Goal: Task Accomplishment & Management: Use online tool/utility

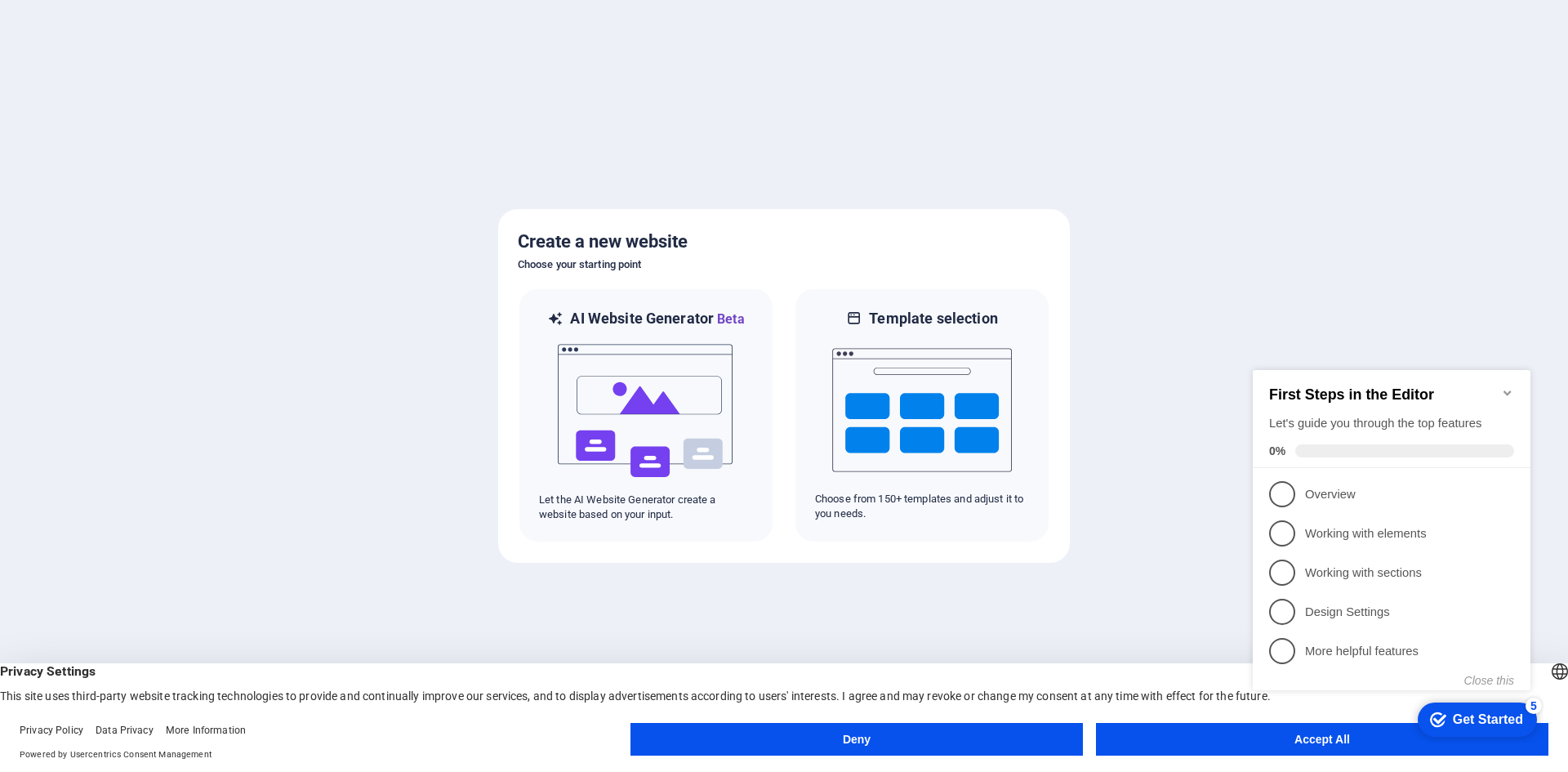
click at [1013, 740] on button "Deny" at bounding box center [857, 739] width 453 height 33
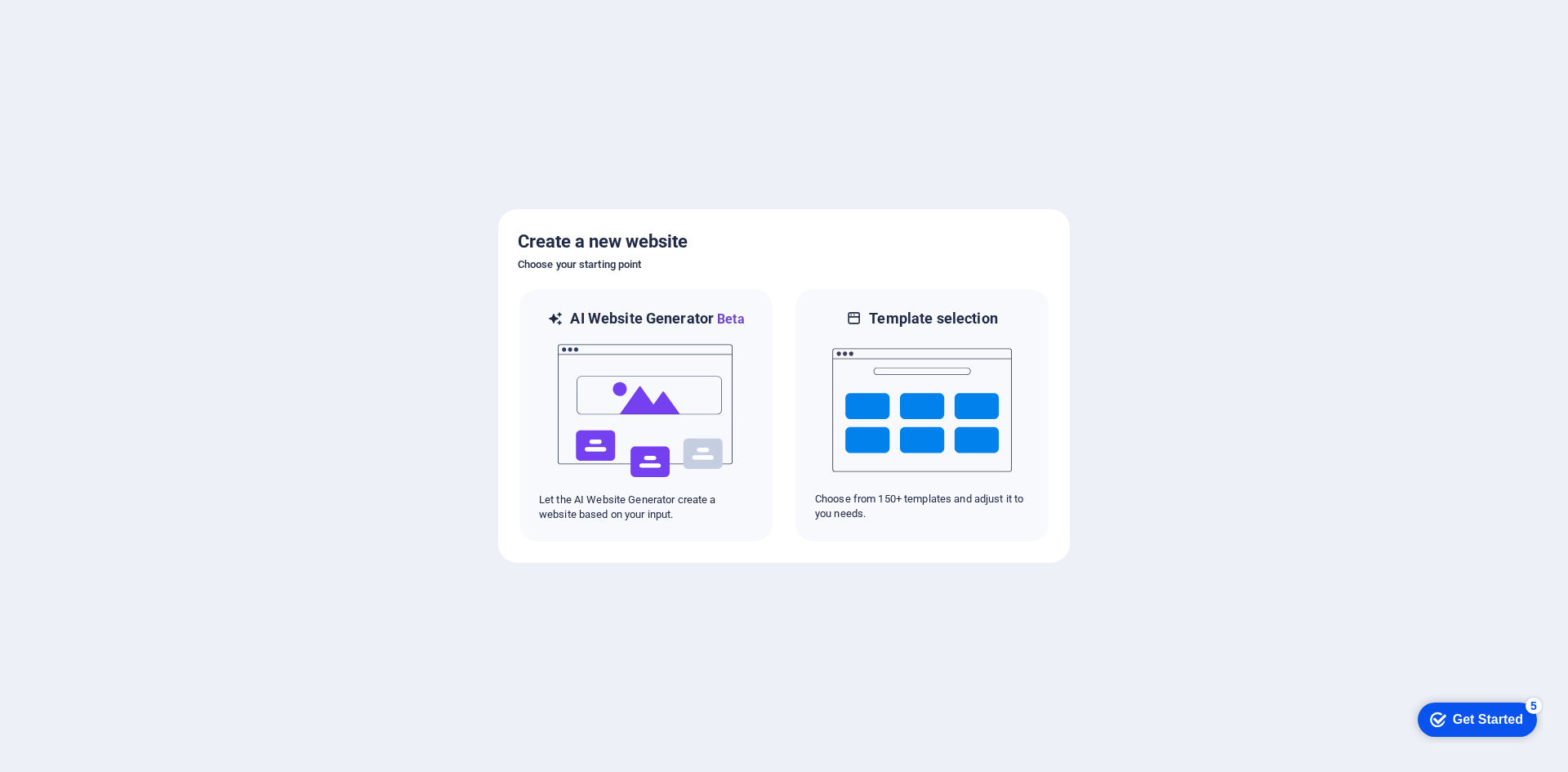
click at [1454, 721] on div "Get Started" at bounding box center [1489, 720] width 70 height 15
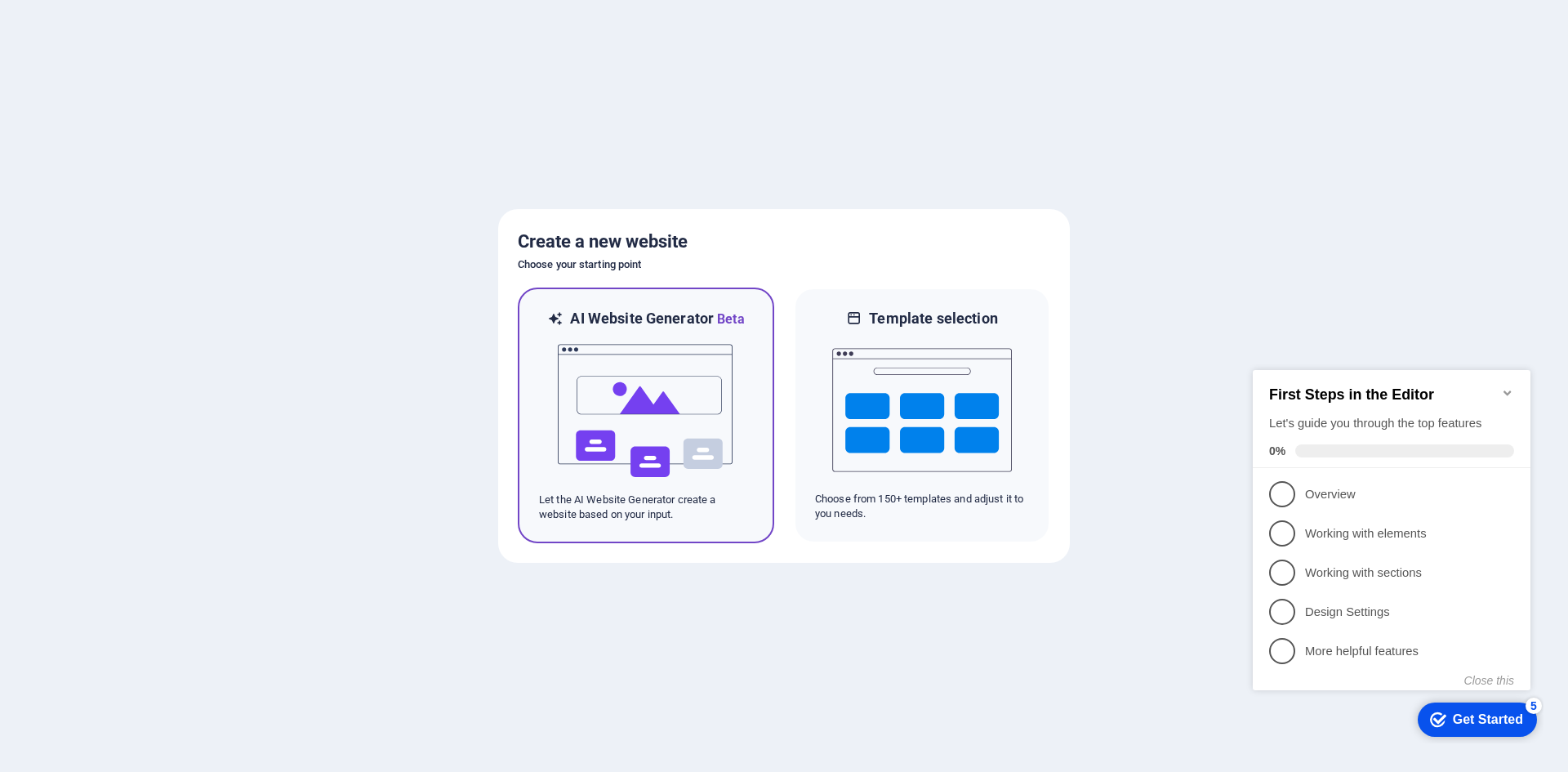
click at [626, 424] on img at bounding box center [646, 411] width 180 height 164
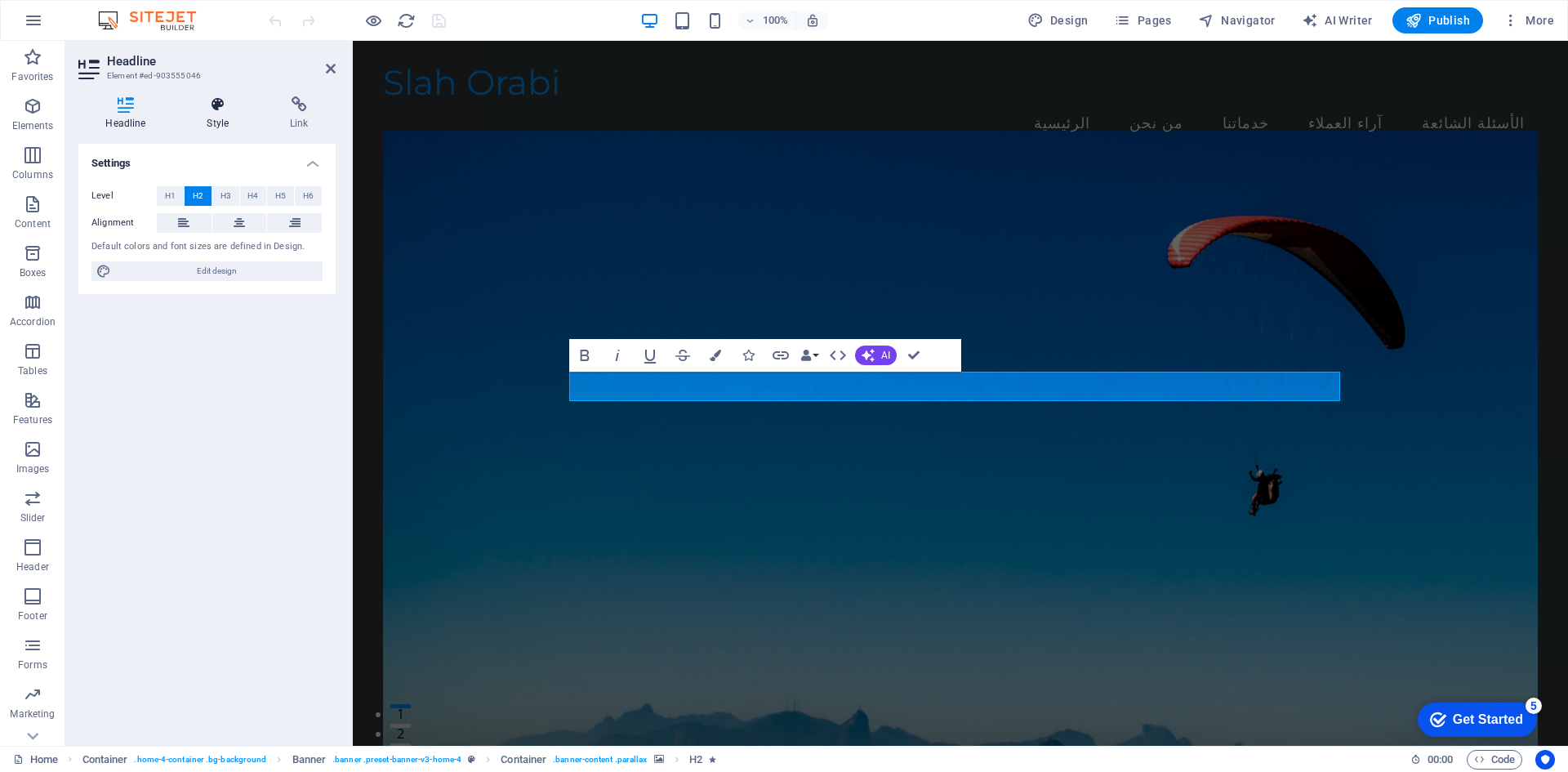
click at [207, 104] on icon at bounding box center [218, 105] width 77 height 16
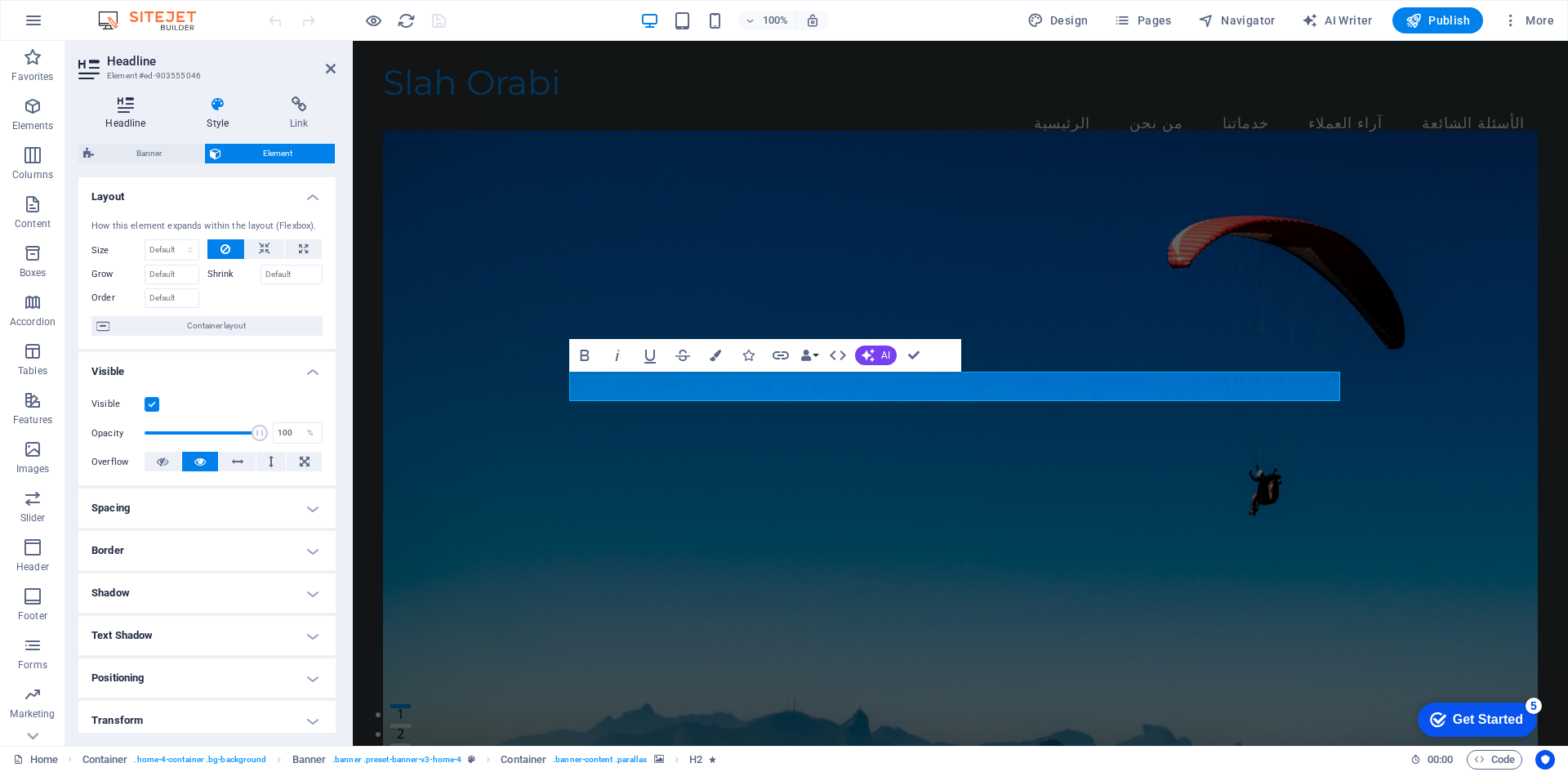
click at [127, 113] on h4 "Headline" at bounding box center [129, 114] width 101 height 34
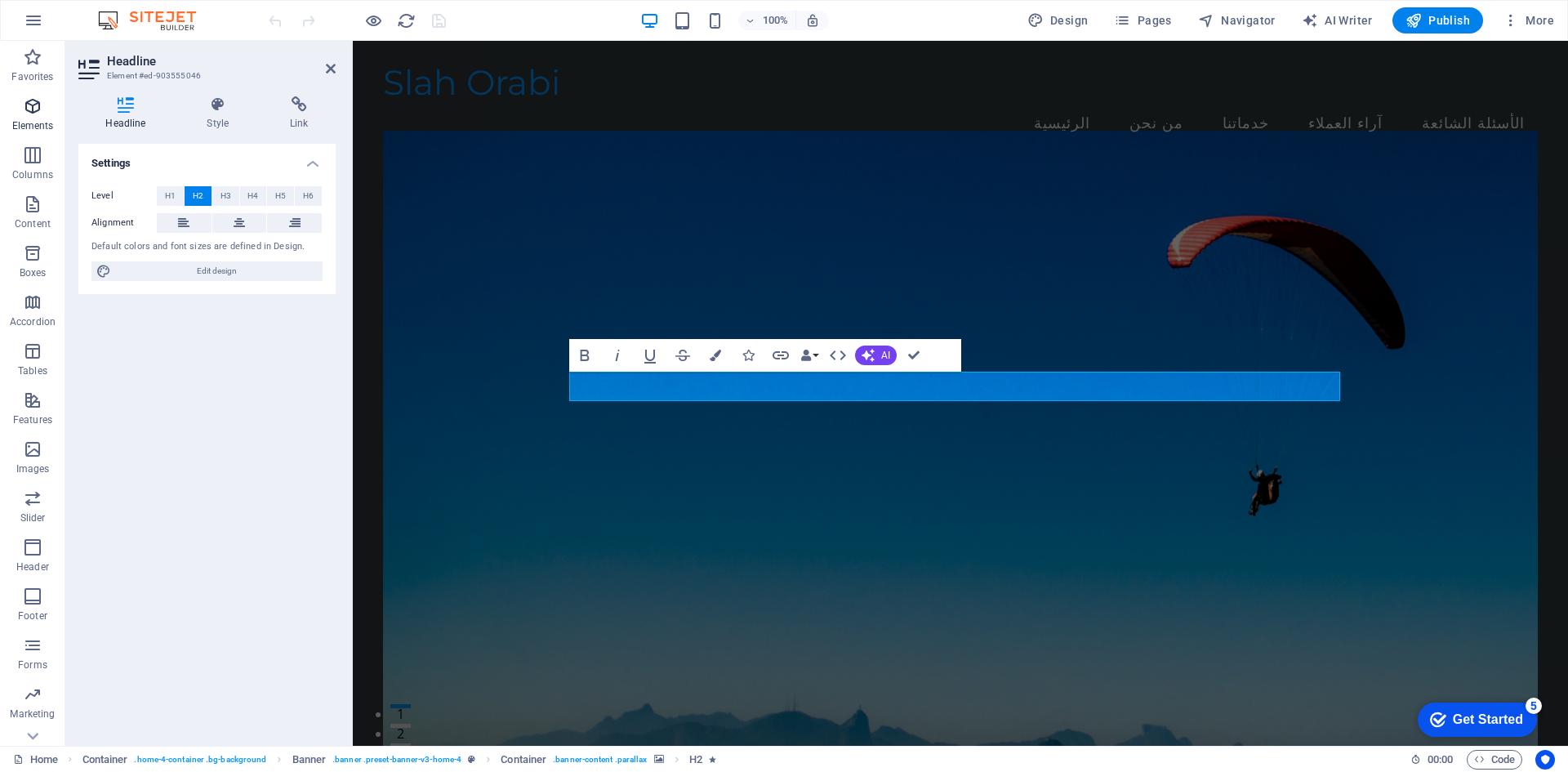
click at [18, 117] on span "Elements" at bounding box center [33, 116] width 65 height 39
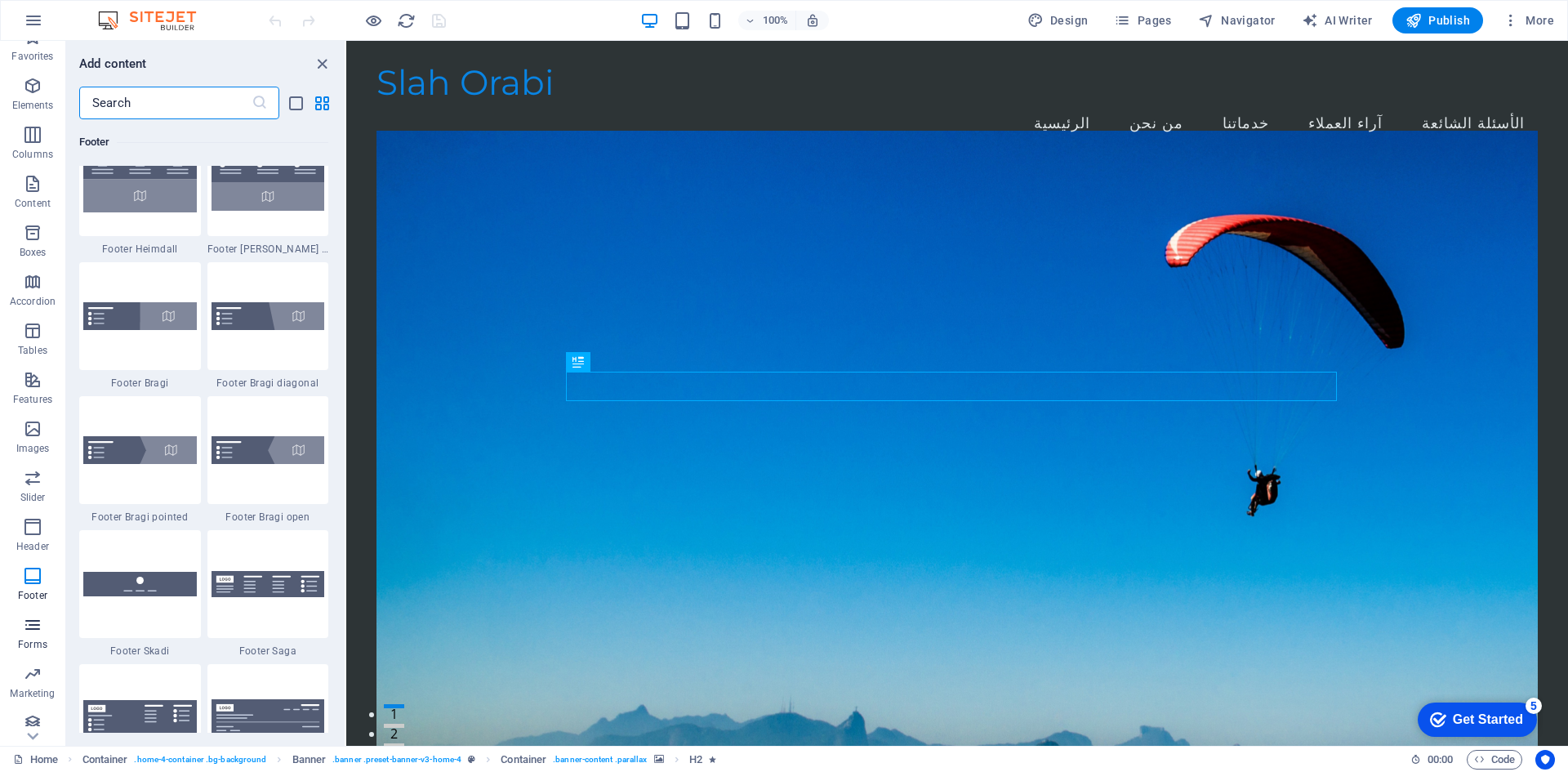
scroll to position [30, 0]
click at [27, 673] on icon "button" at bounding box center [33, 664] width 20 height 20
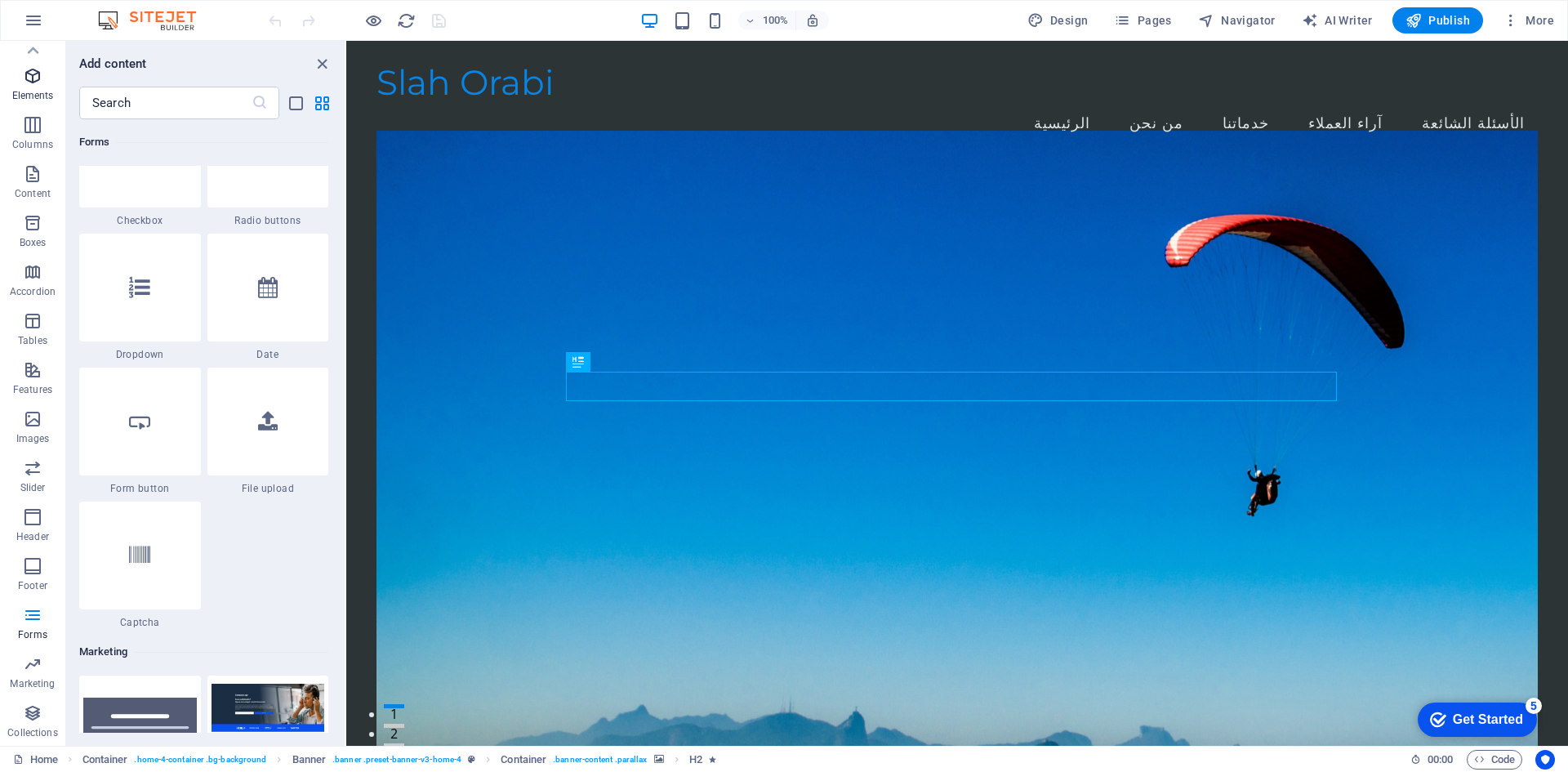
click at [30, 73] on icon "button" at bounding box center [33, 76] width 20 height 20
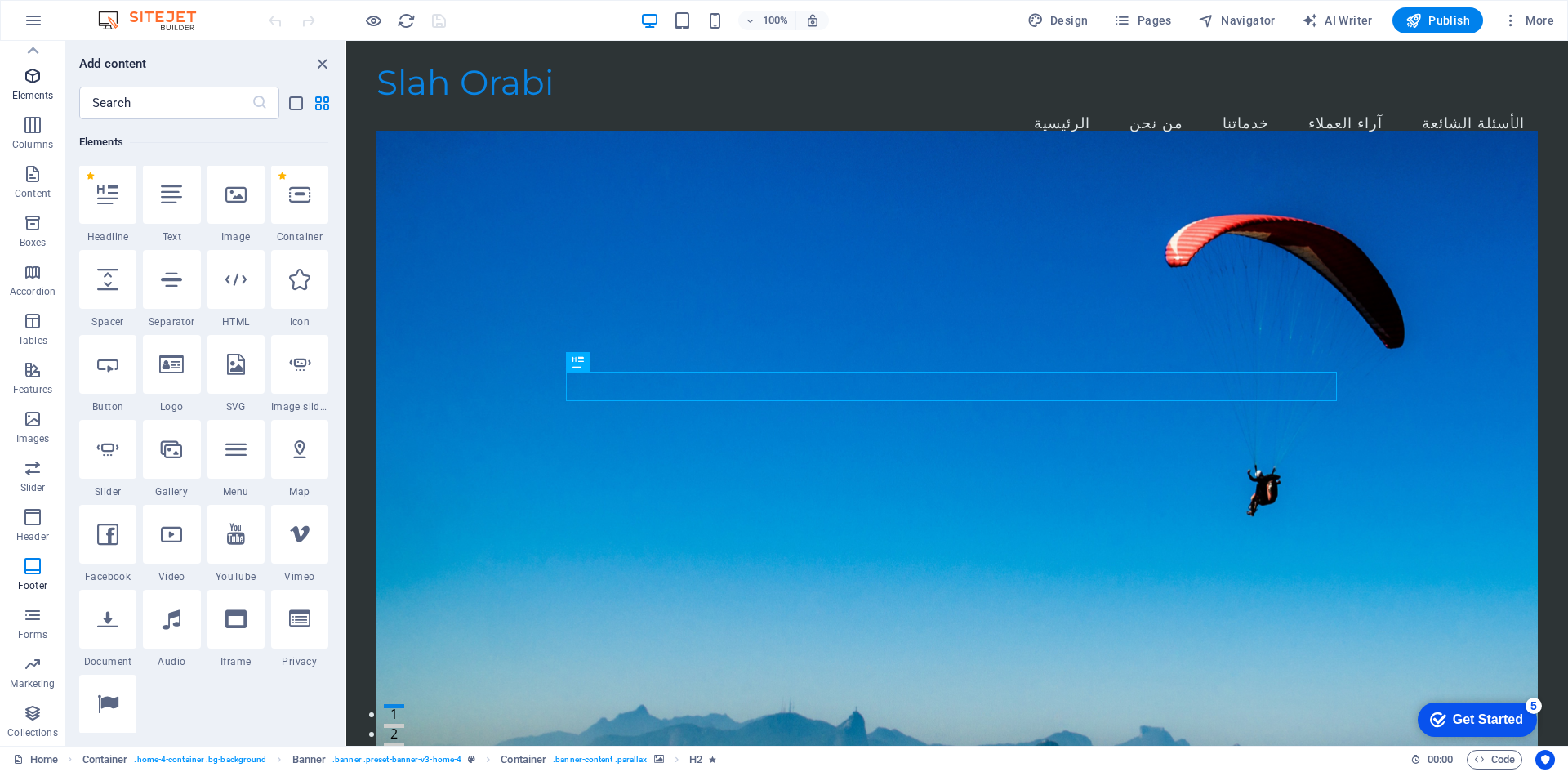
scroll to position [174, 0]
click at [1341, 20] on span "AI Writer" at bounding box center [1337, 20] width 71 height 16
select select "English"
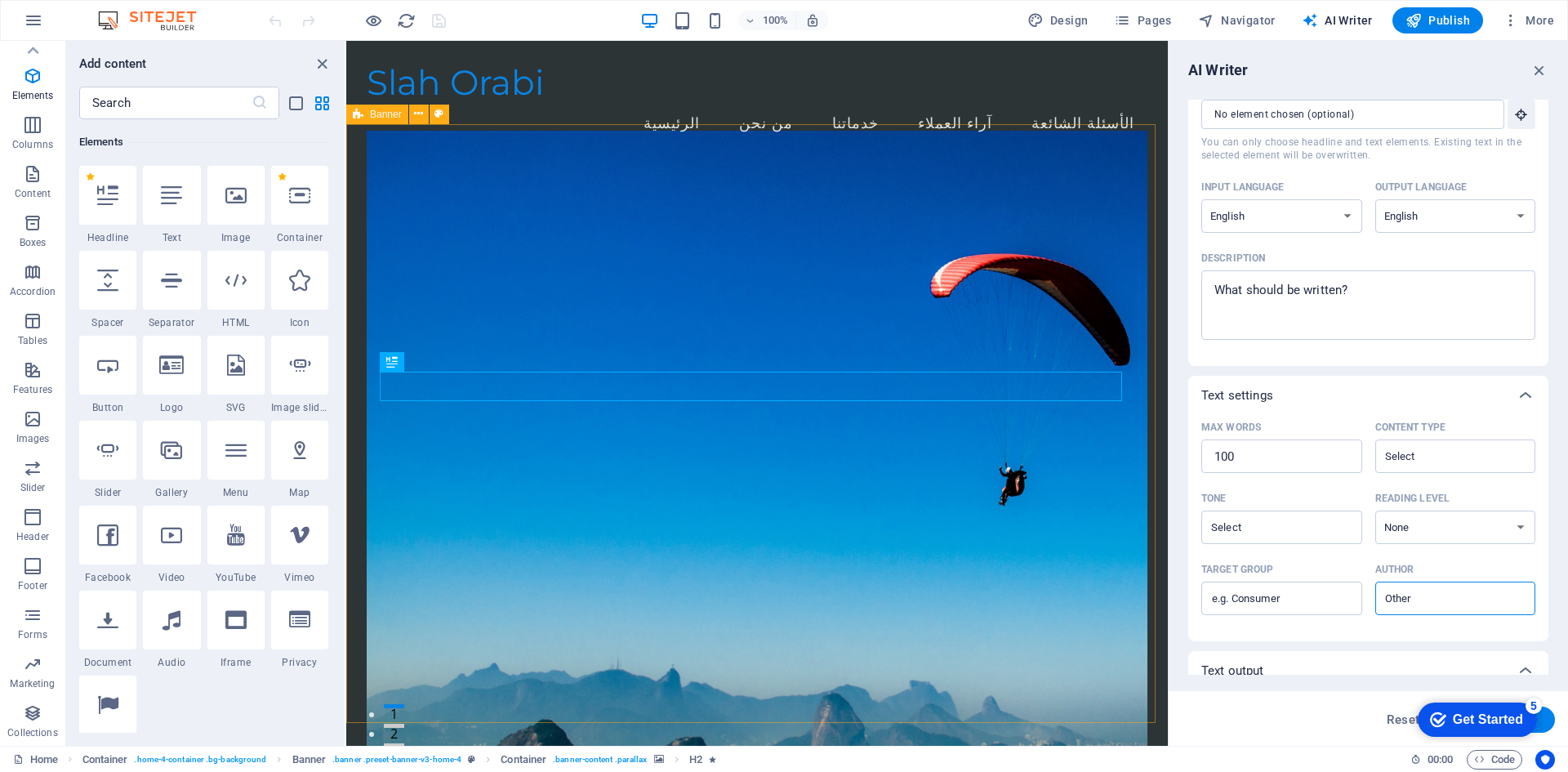
scroll to position [0, 0]
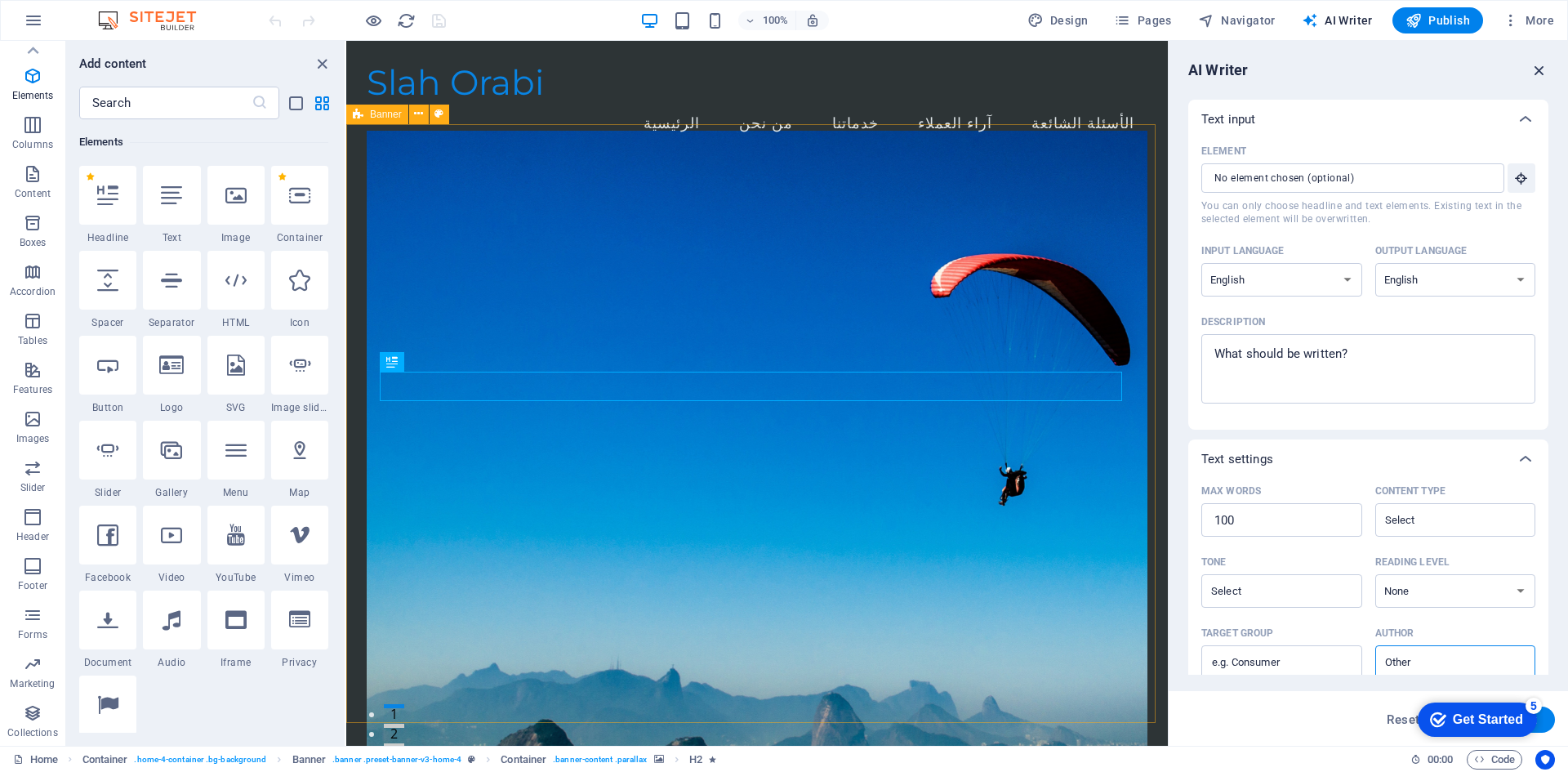
click at [1534, 65] on icon "button" at bounding box center [1539, 70] width 18 height 18
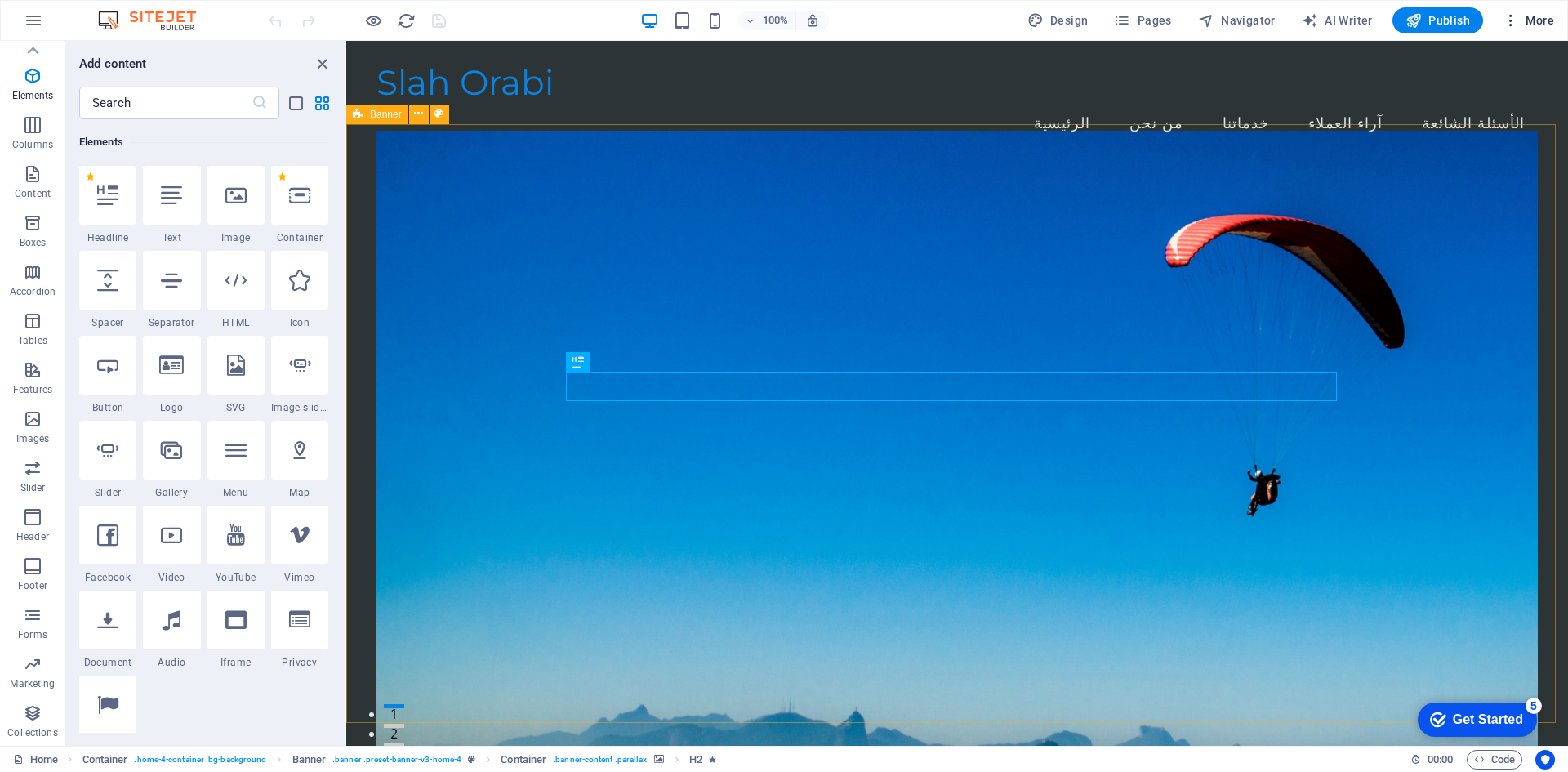
click at [1513, 22] on icon "button" at bounding box center [1511, 20] width 16 height 16
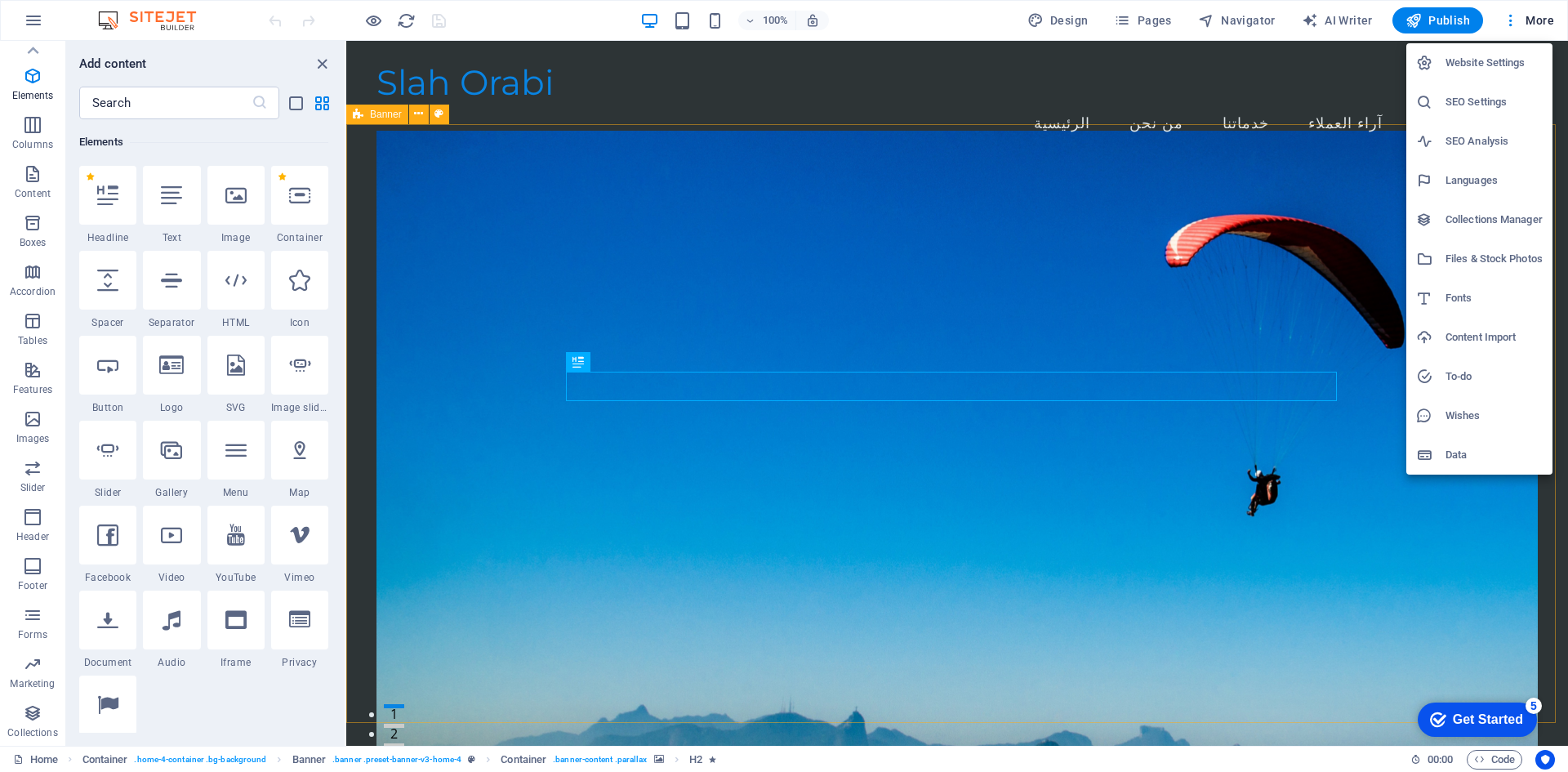
click at [1475, 222] on h6 "Collections Manager" at bounding box center [1494, 220] width 97 height 20
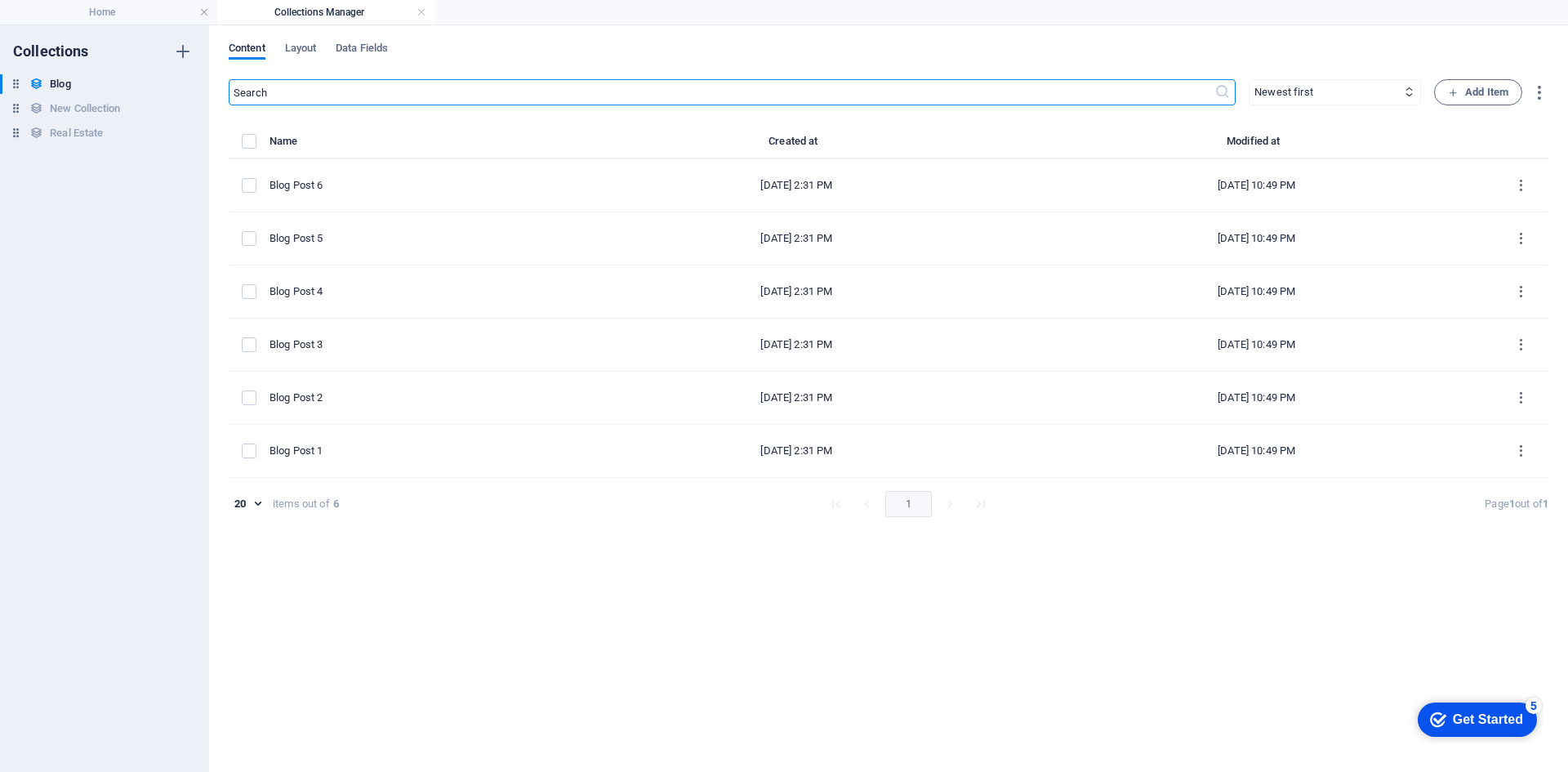
click at [329, 55] on div "Content Layout Data Fields" at bounding box center [889, 57] width 1320 height 31
click at [356, 46] on span "Data Fields" at bounding box center [362, 50] width 52 height 23
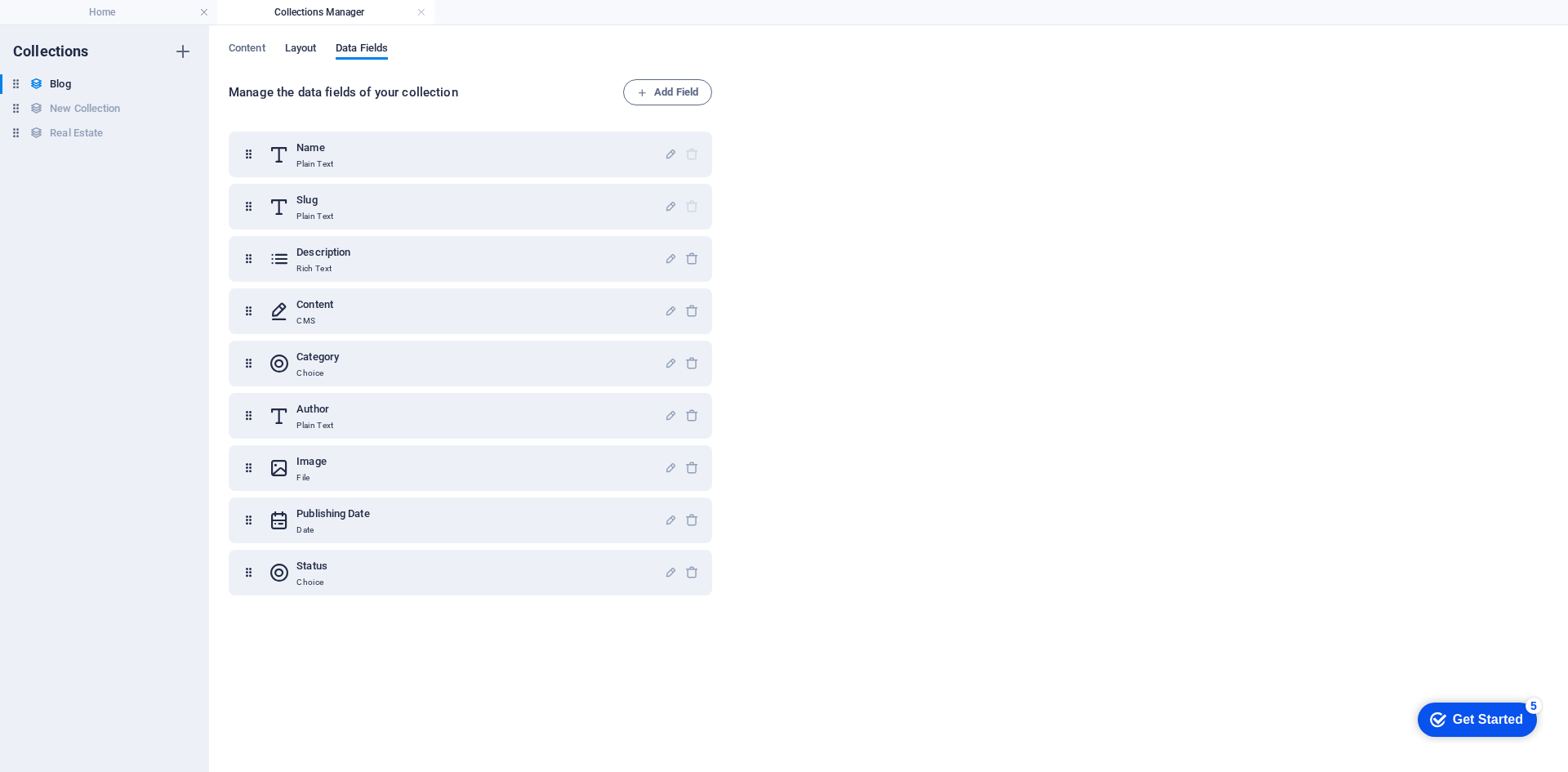
click at [298, 48] on span "Layout" at bounding box center [301, 50] width 32 height 23
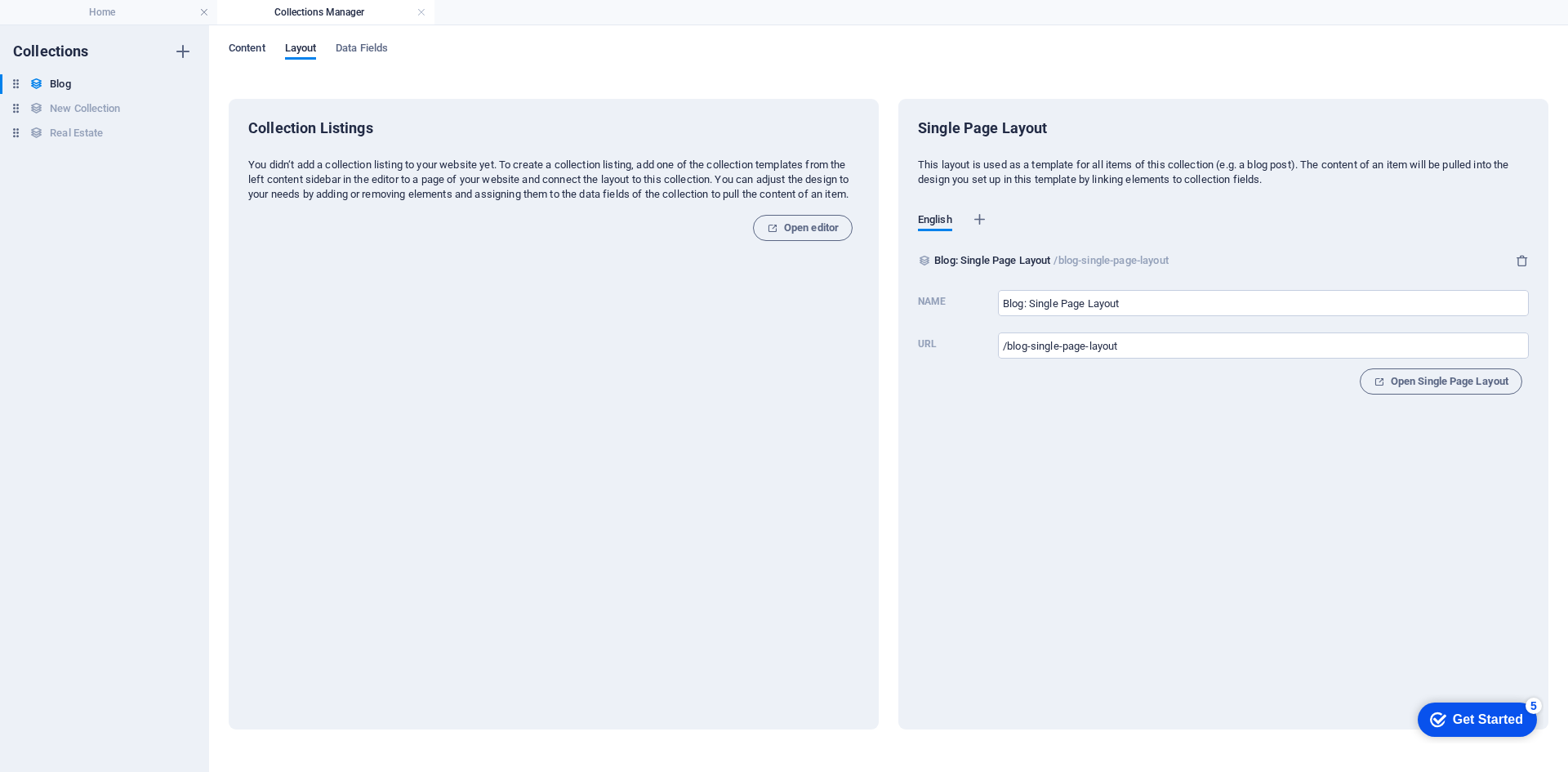
click at [251, 51] on span "Content" at bounding box center [247, 50] width 37 height 23
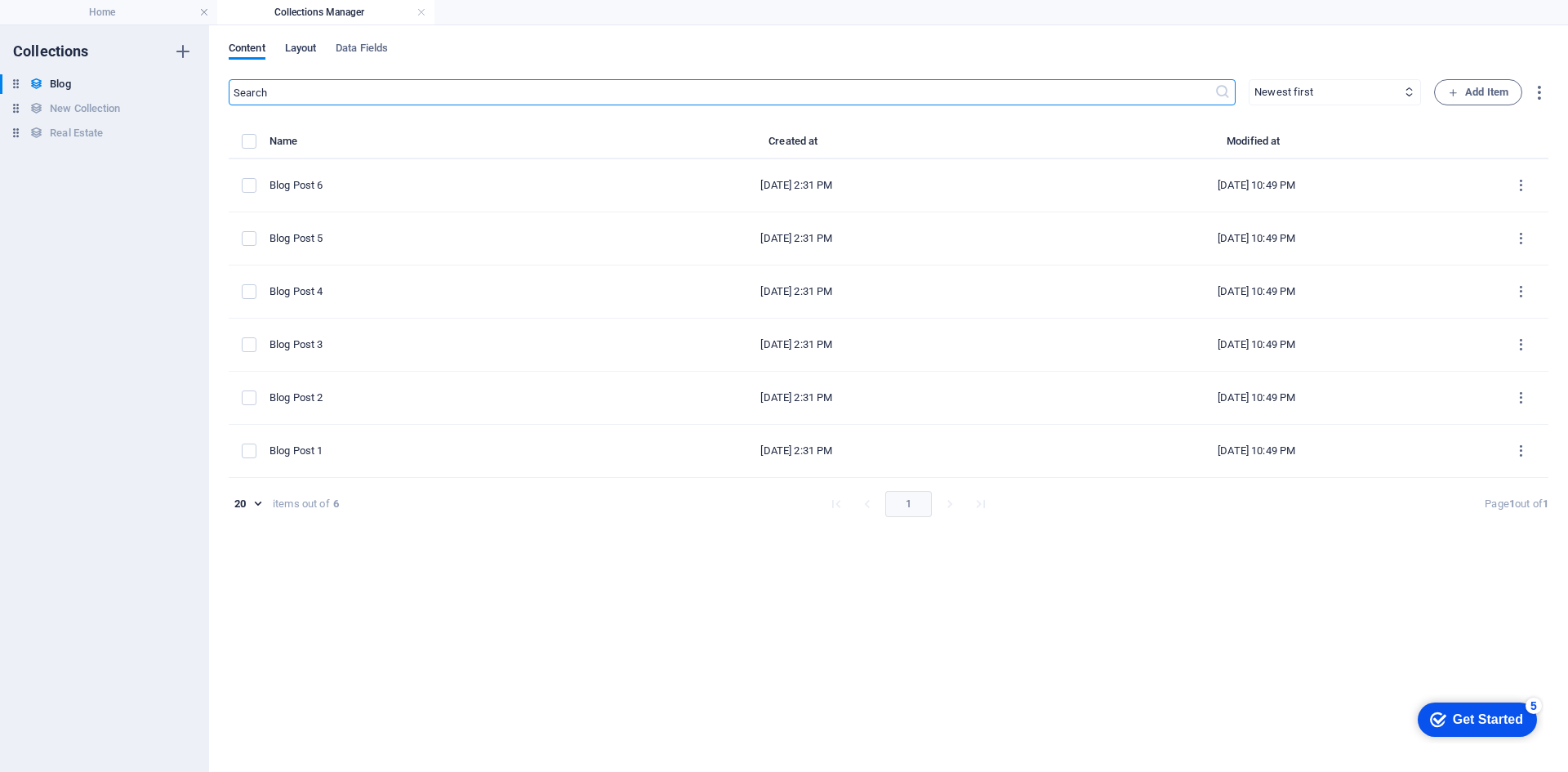
click at [317, 48] on span "Layout" at bounding box center [301, 50] width 32 height 23
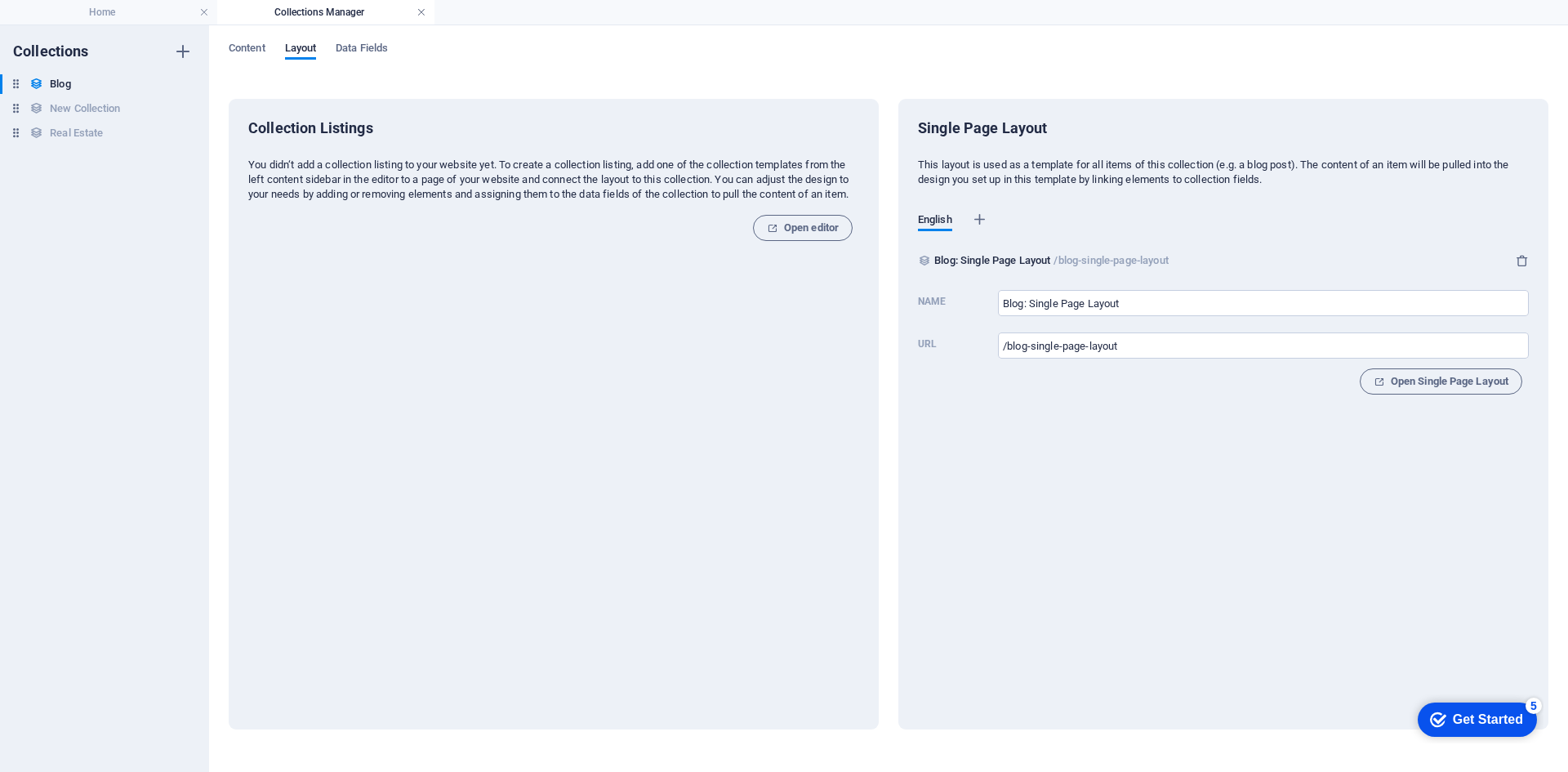
click at [419, 12] on link at bounding box center [422, 12] width 10 height 16
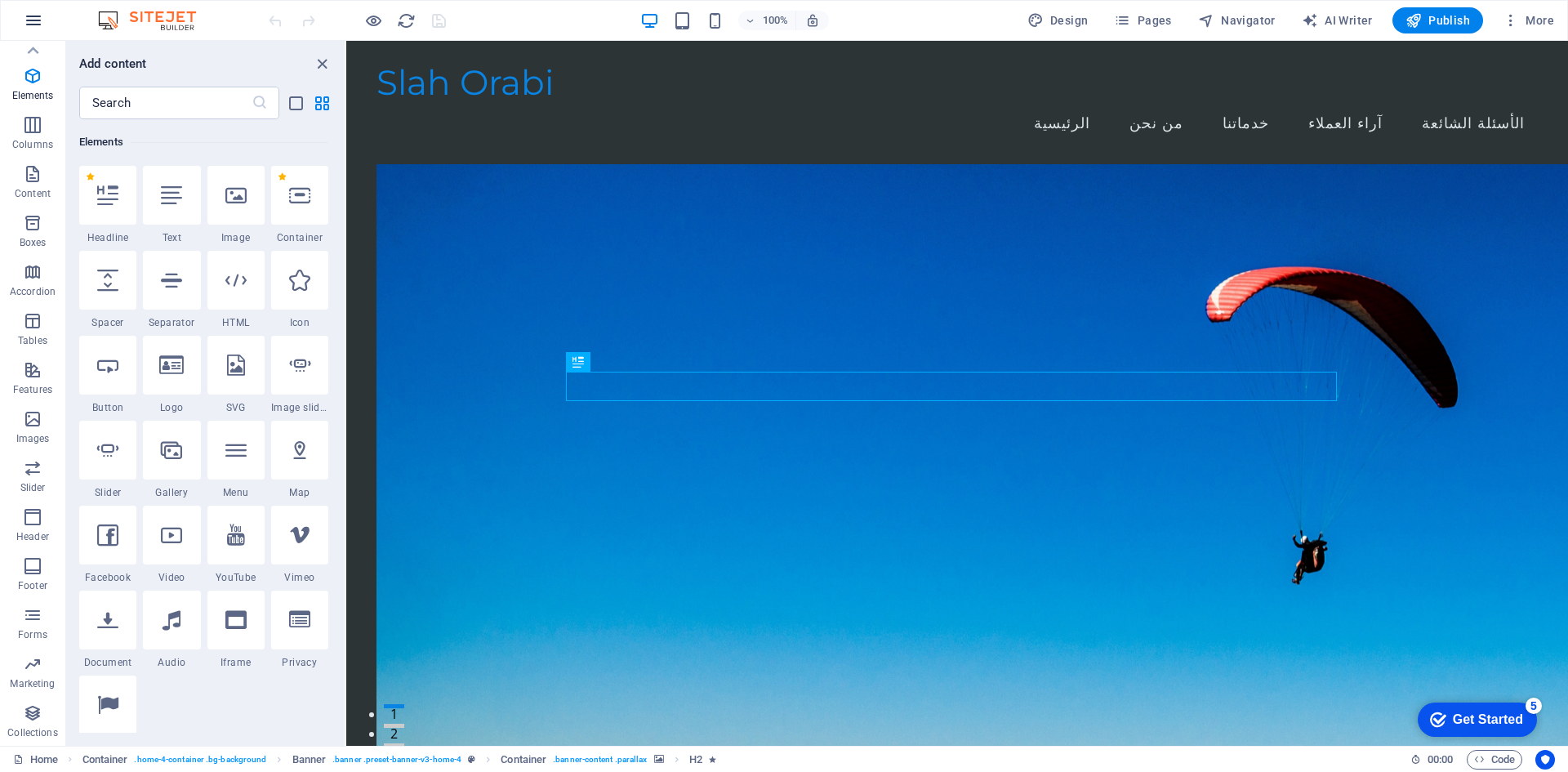
click at [38, 20] on icon "button" at bounding box center [34, 20] width 20 height 20
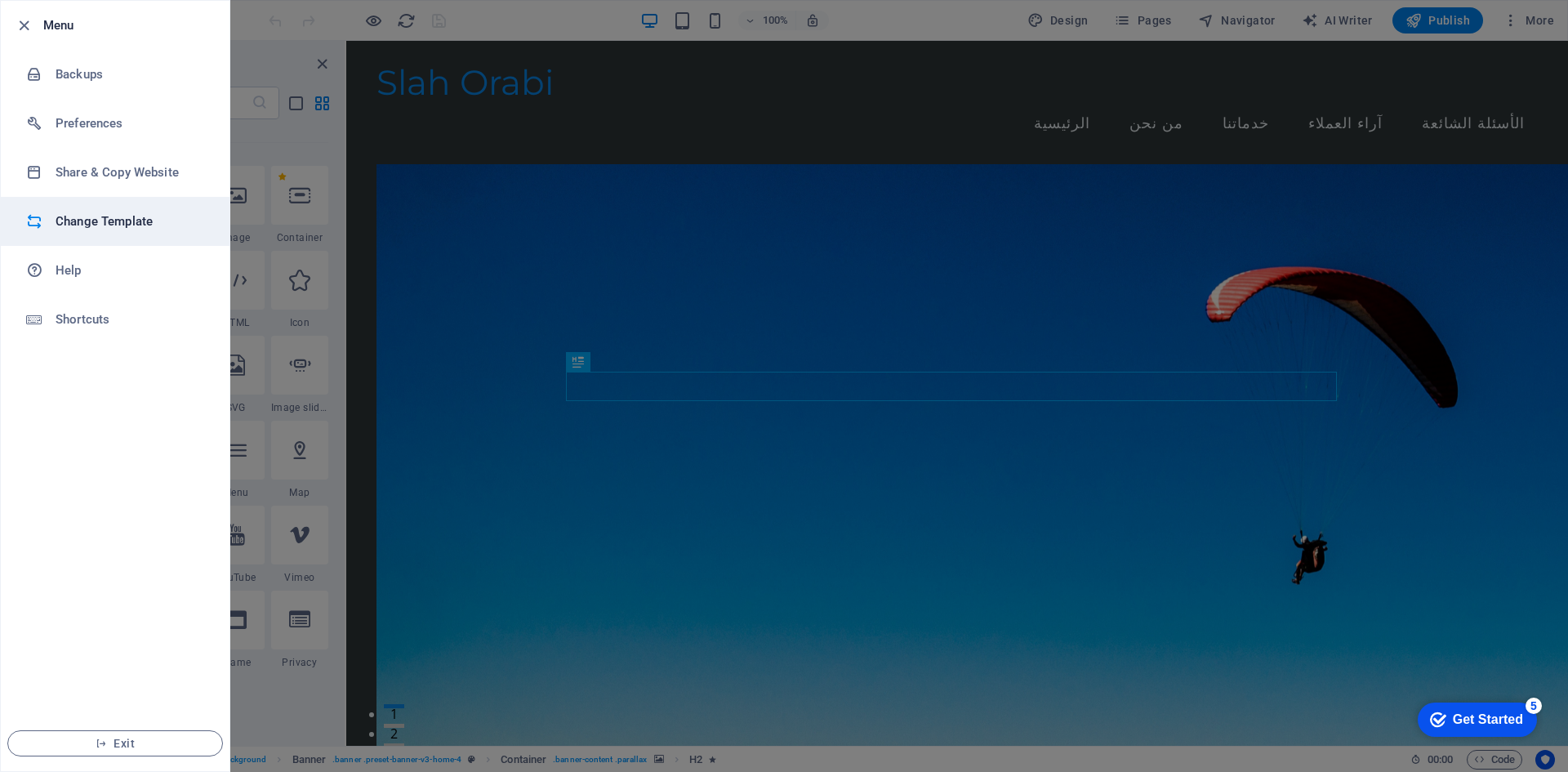
click at [143, 231] on li "Change Template" at bounding box center [115, 222] width 229 height 49
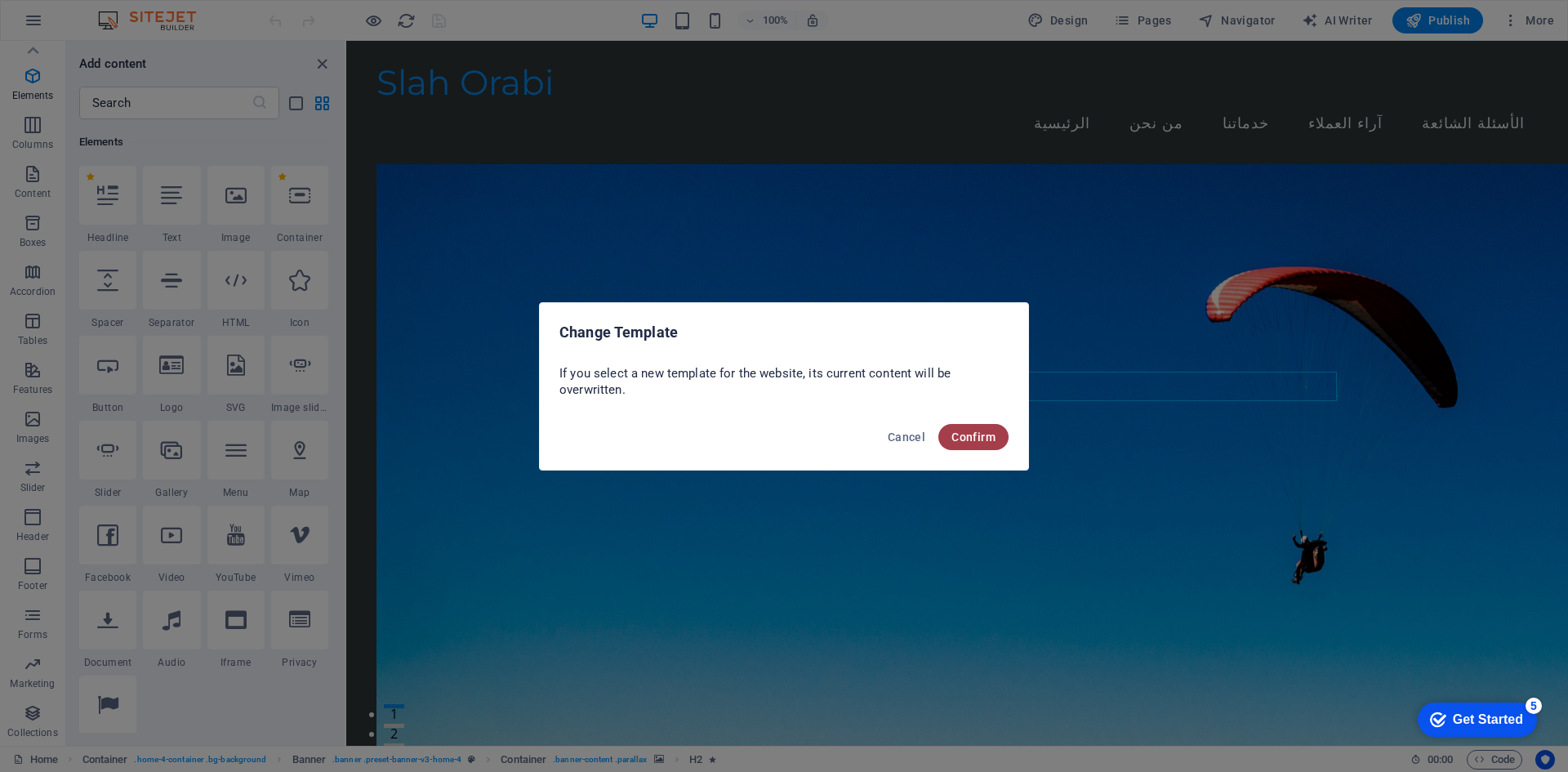
click at [962, 438] on span "Confirm" at bounding box center [974, 438] width 44 height 13
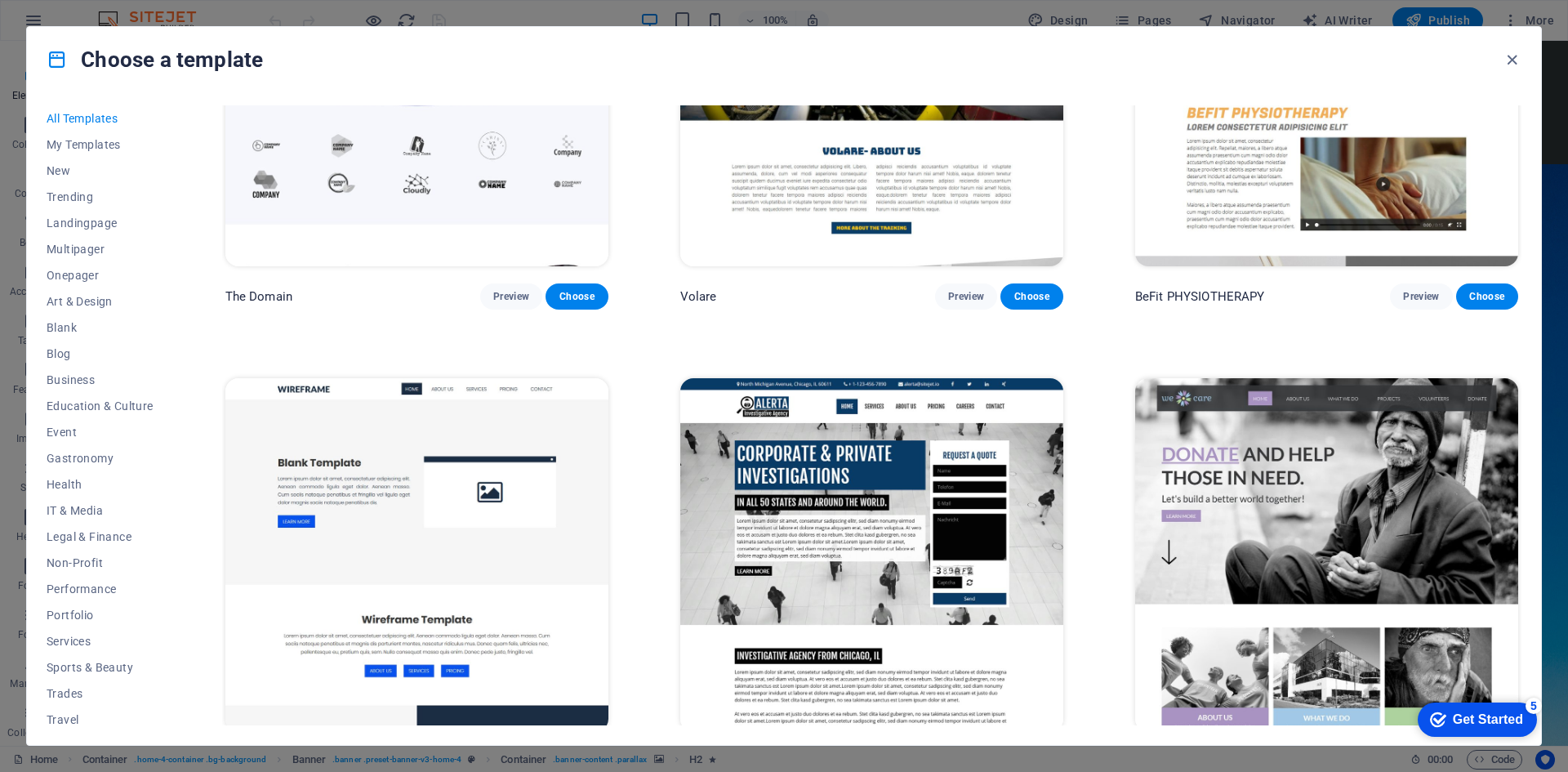
scroll to position [11276, 0]
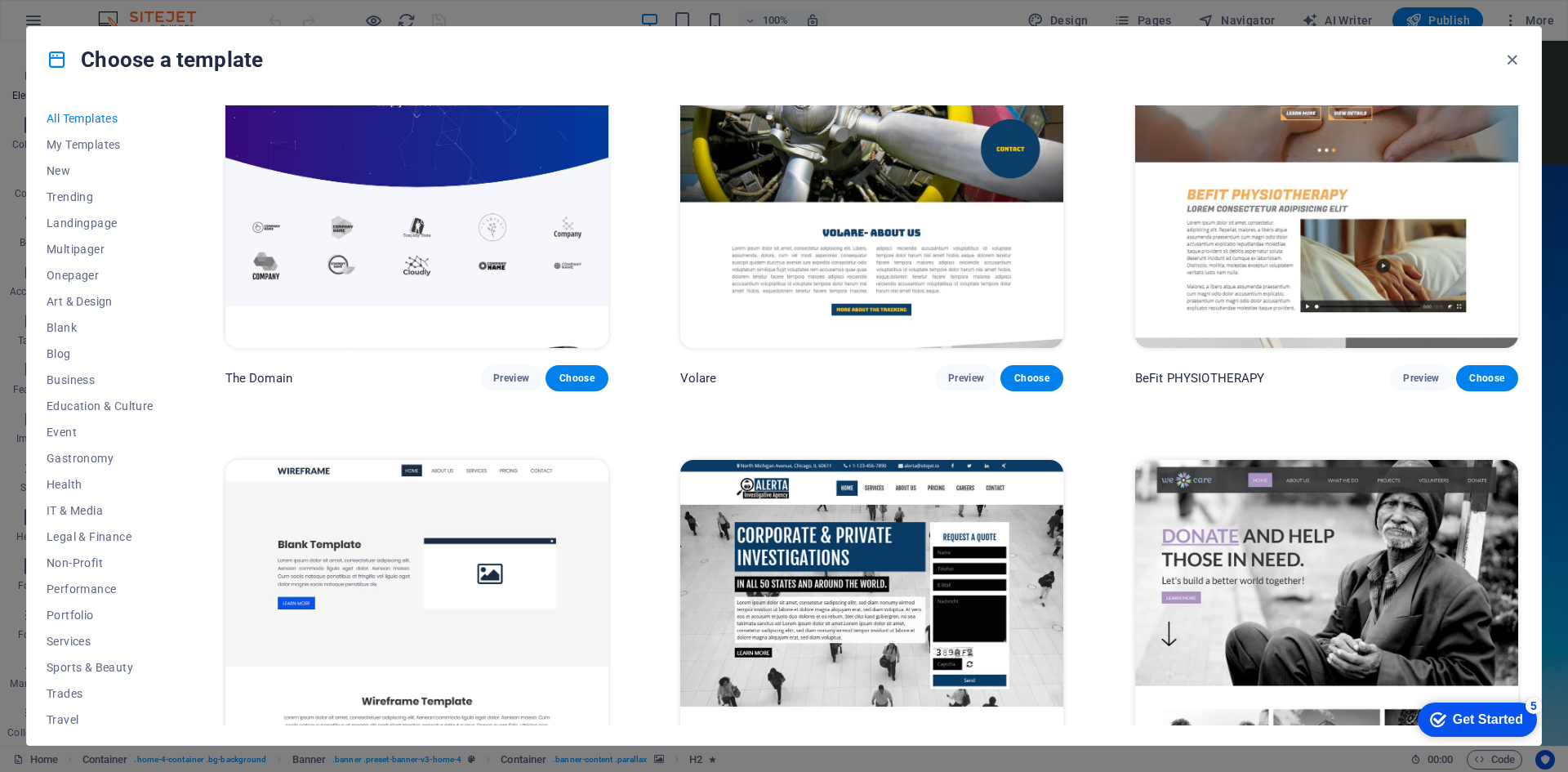
click at [560, 5] on div "Choose a template All Templates My Templates New Trending Landingpage Multipage…" at bounding box center [784, 386] width 1568 height 772
click at [1513, 62] on icon "button" at bounding box center [1512, 60] width 19 height 19
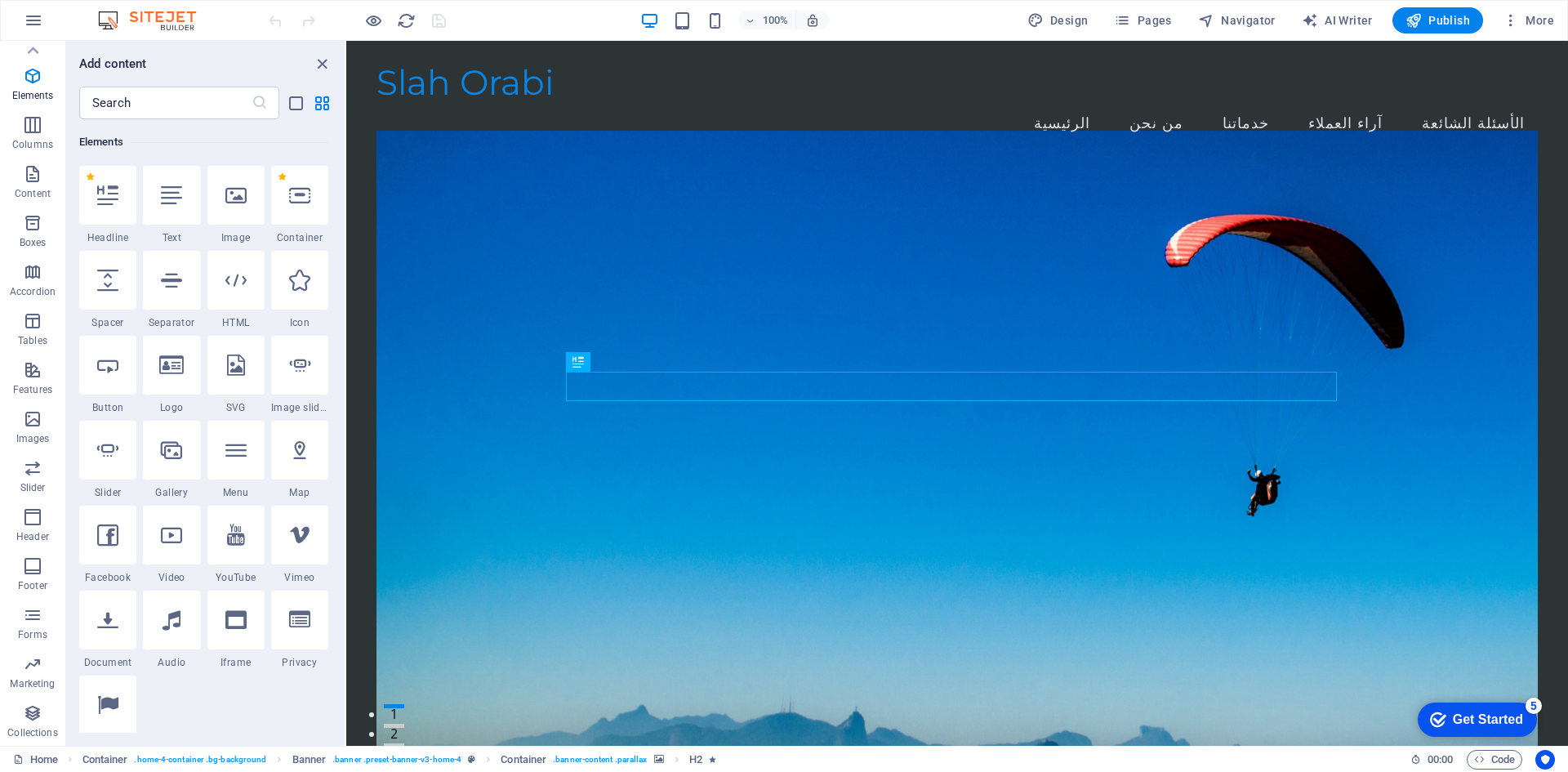
click at [38, 37] on icon "button" at bounding box center [33, 27] width 20 height 20
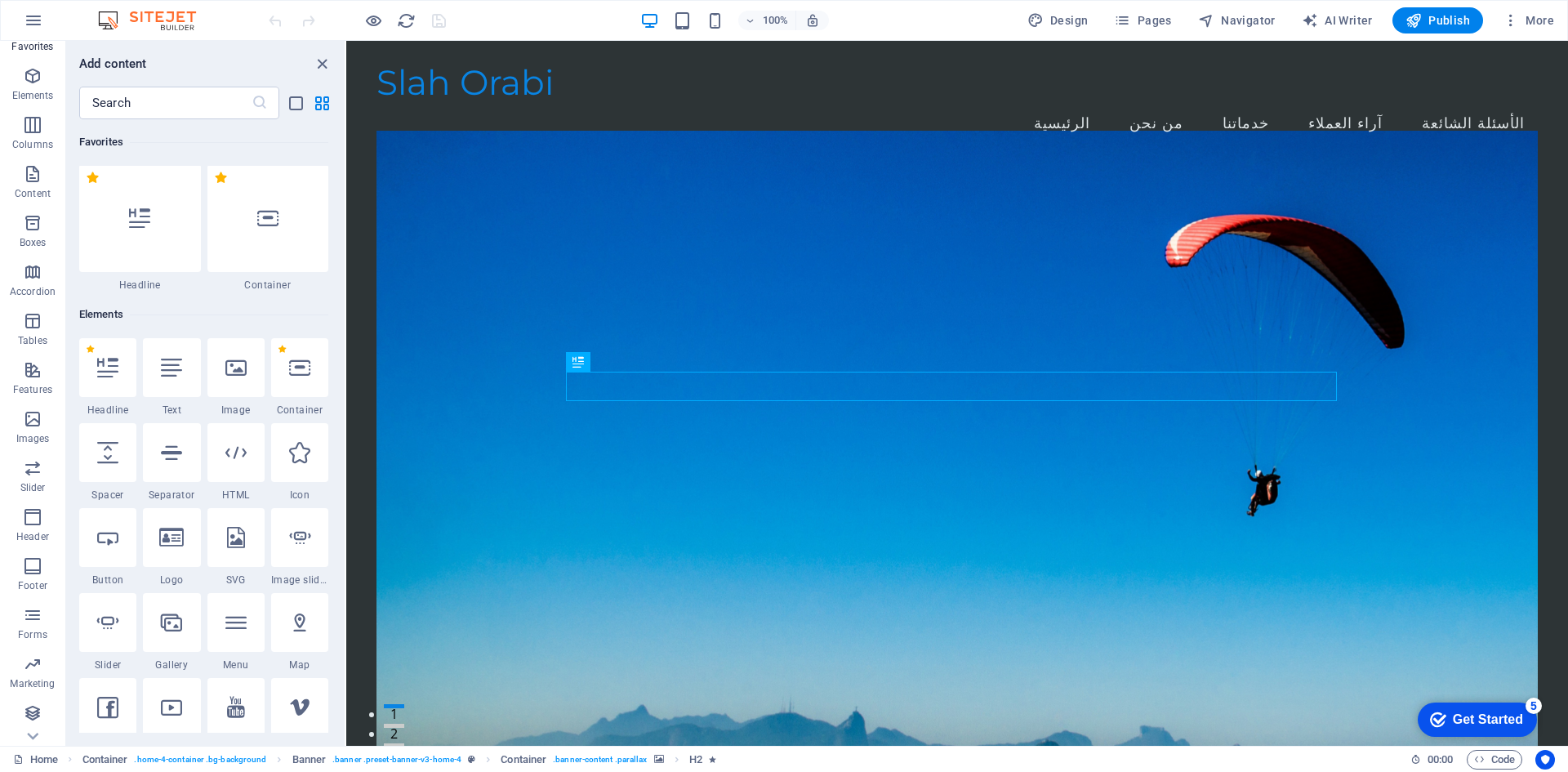
scroll to position [0, 0]
click at [29, 21] on icon "button" at bounding box center [34, 20] width 20 height 20
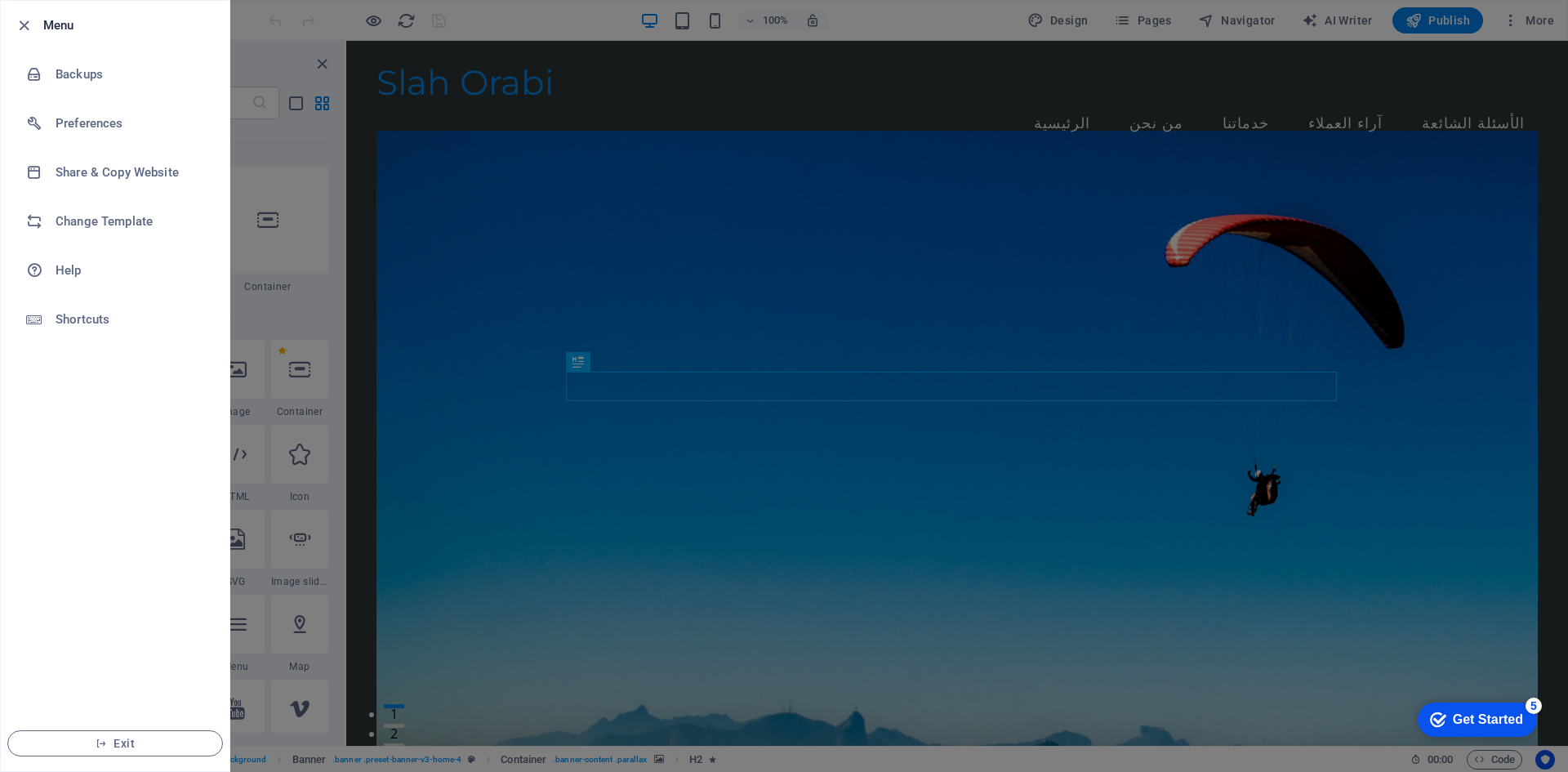
click at [714, 193] on div at bounding box center [784, 386] width 1568 height 772
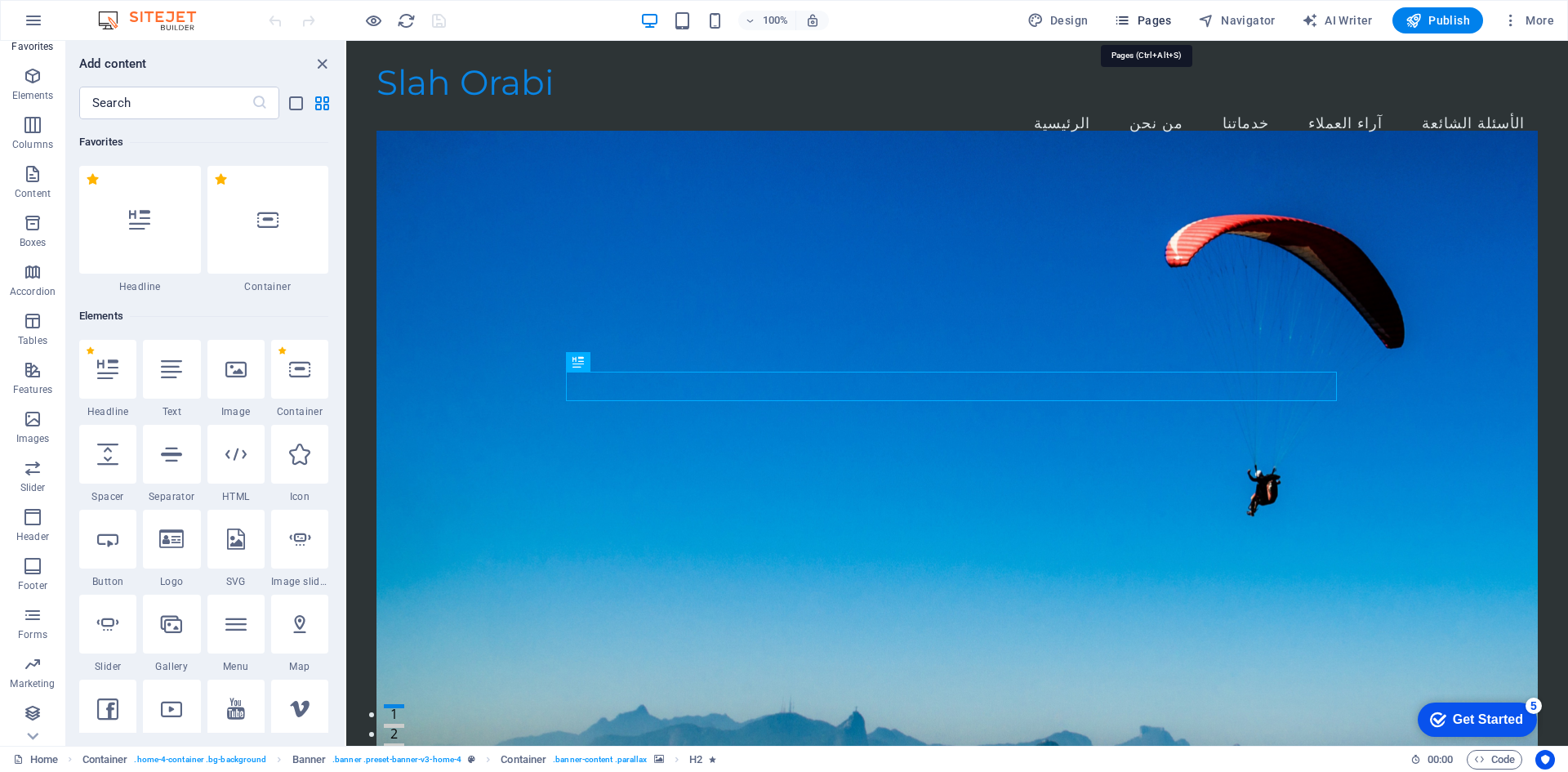
click at [1127, 24] on icon "button" at bounding box center [1122, 20] width 16 height 16
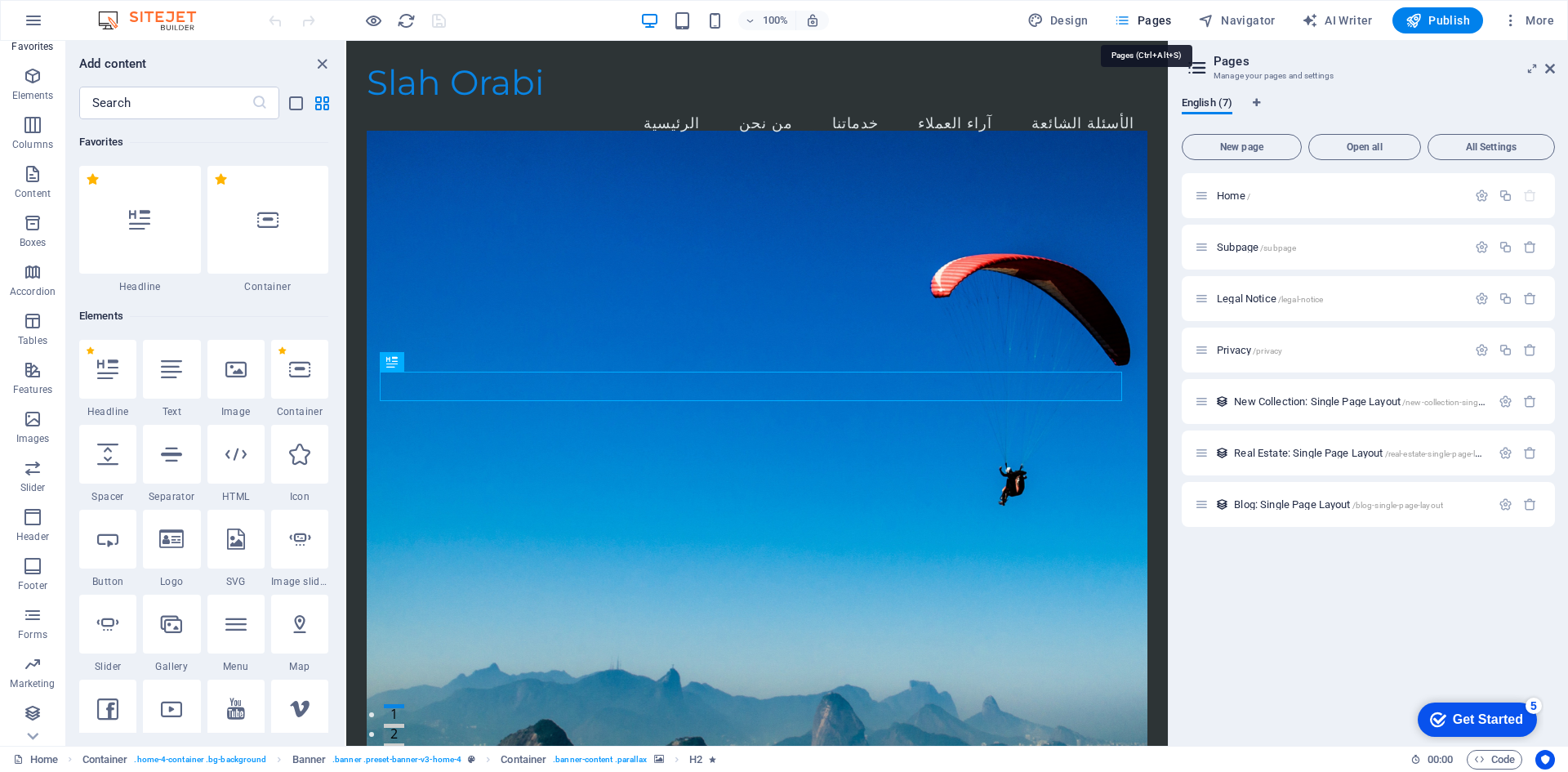
click at [1145, 16] on span "Pages" at bounding box center [1143, 20] width 57 height 16
click at [1525, 24] on span "More" at bounding box center [1528, 20] width 52 height 16
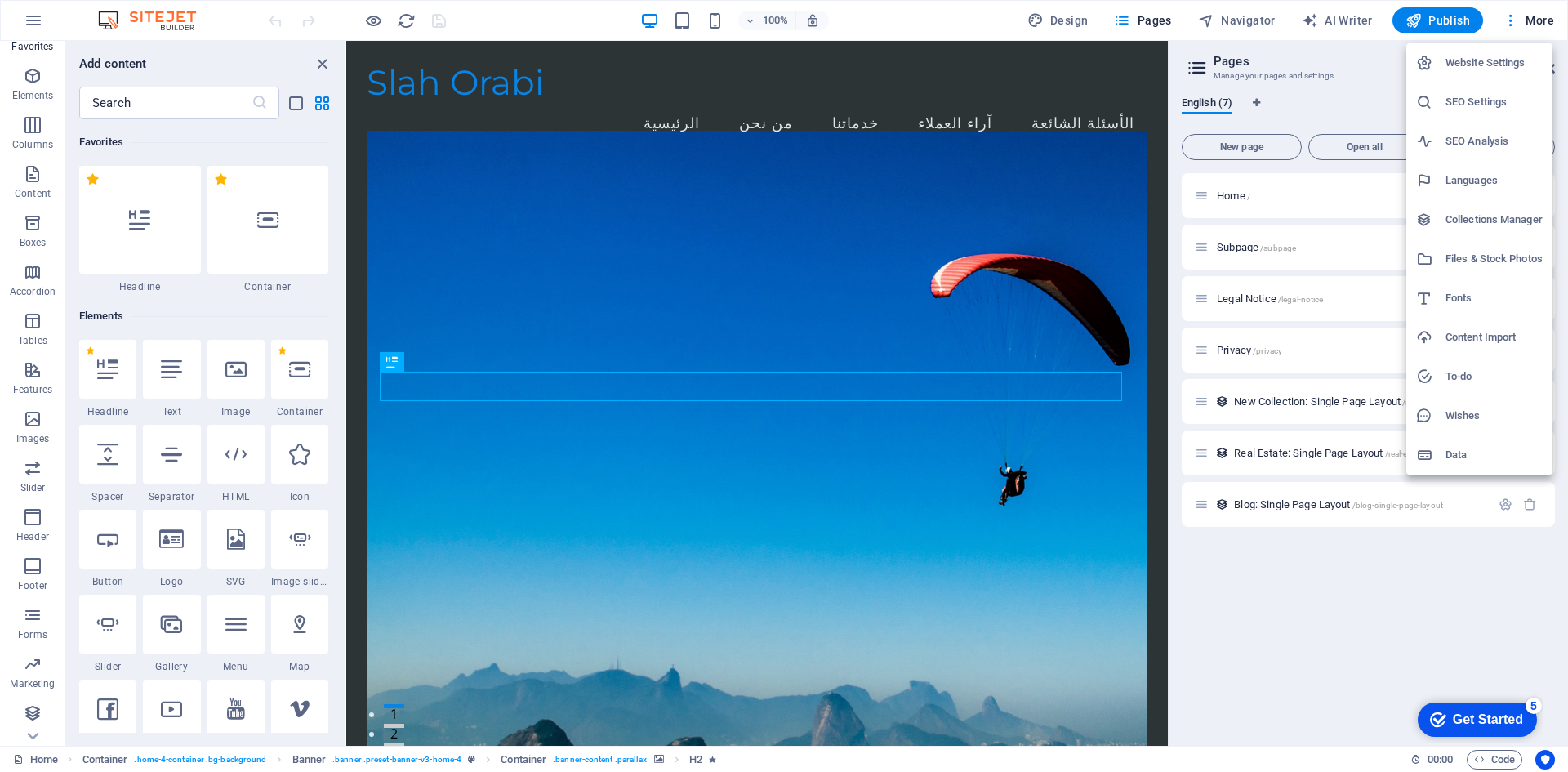
click at [1463, 62] on h6 "Website Settings" at bounding box center [1494, 63] width 97 height 20
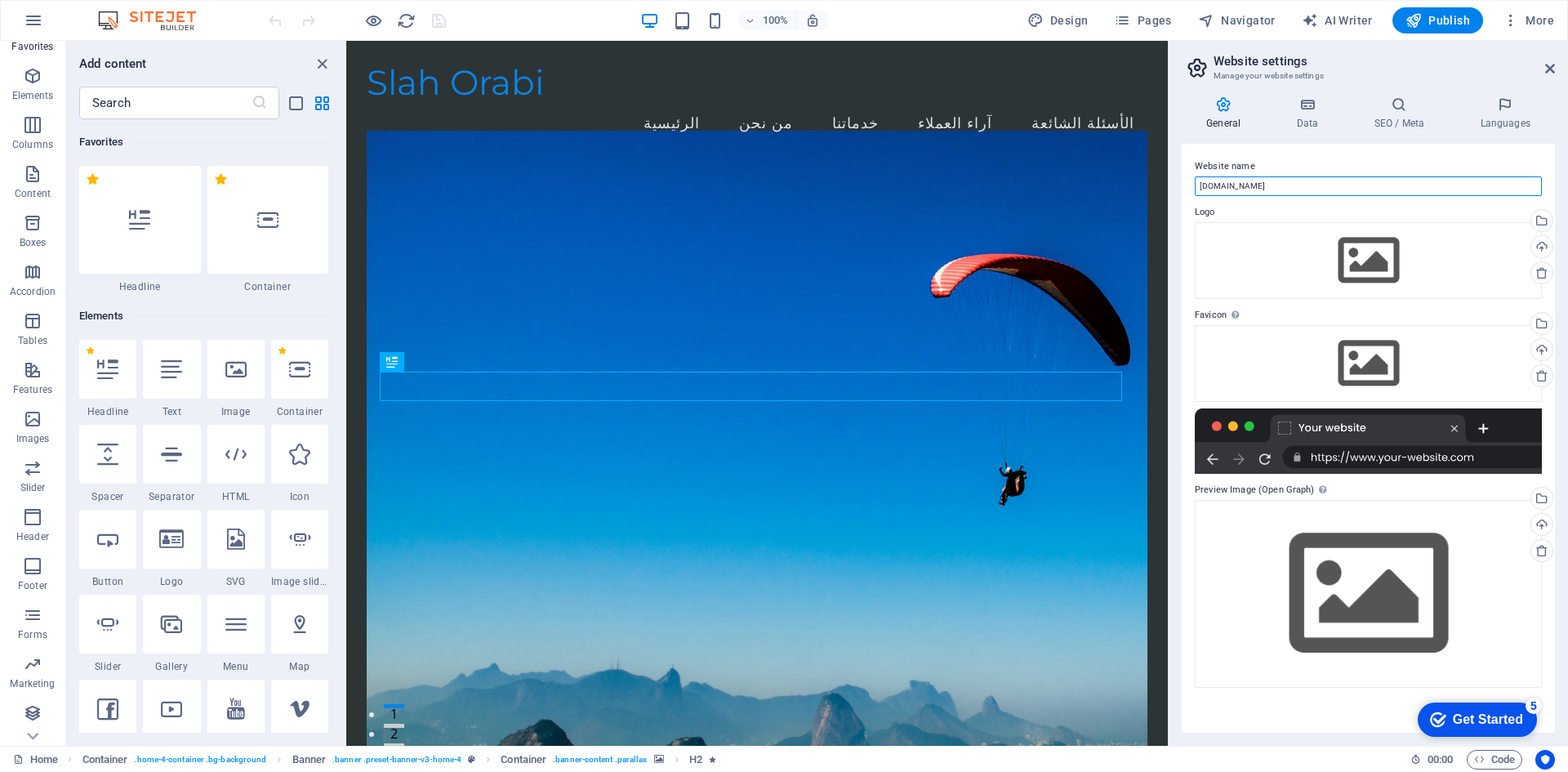
click at [1276, 182] on input "sitejet.slahorabi.com" at bounding box center [1369, 186] width 347 height 20
click at [1319, 119] on h4 "Data" at bounding box center [1310, 114] width 78 height 34
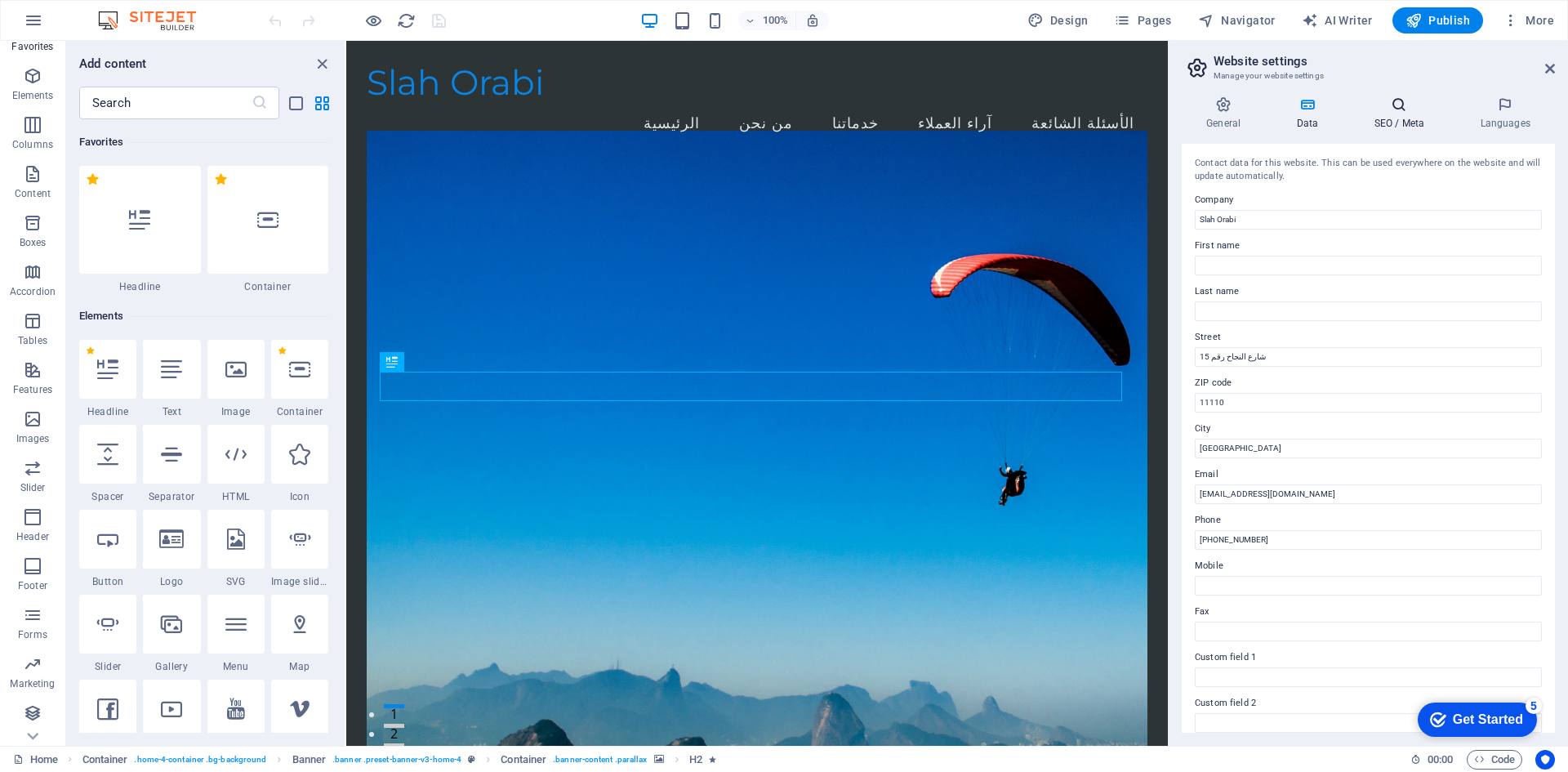
click at [1399, 118] on h4 "SEO / Meta" at bounding box center [1403, 114] width 106 height 34
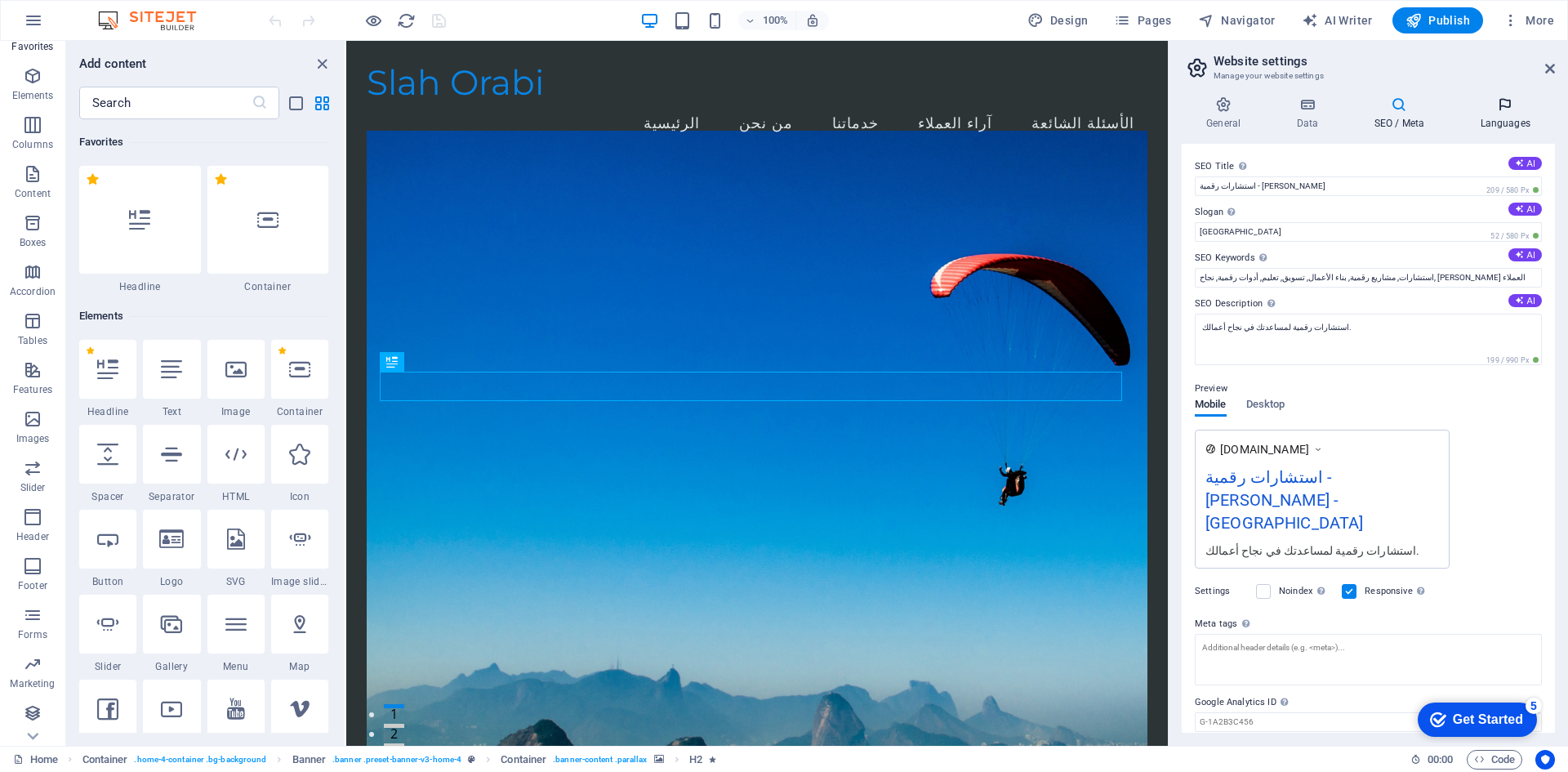
click at [1491, 110] on icon at bounding box center [1506, 105] width 100 height 16
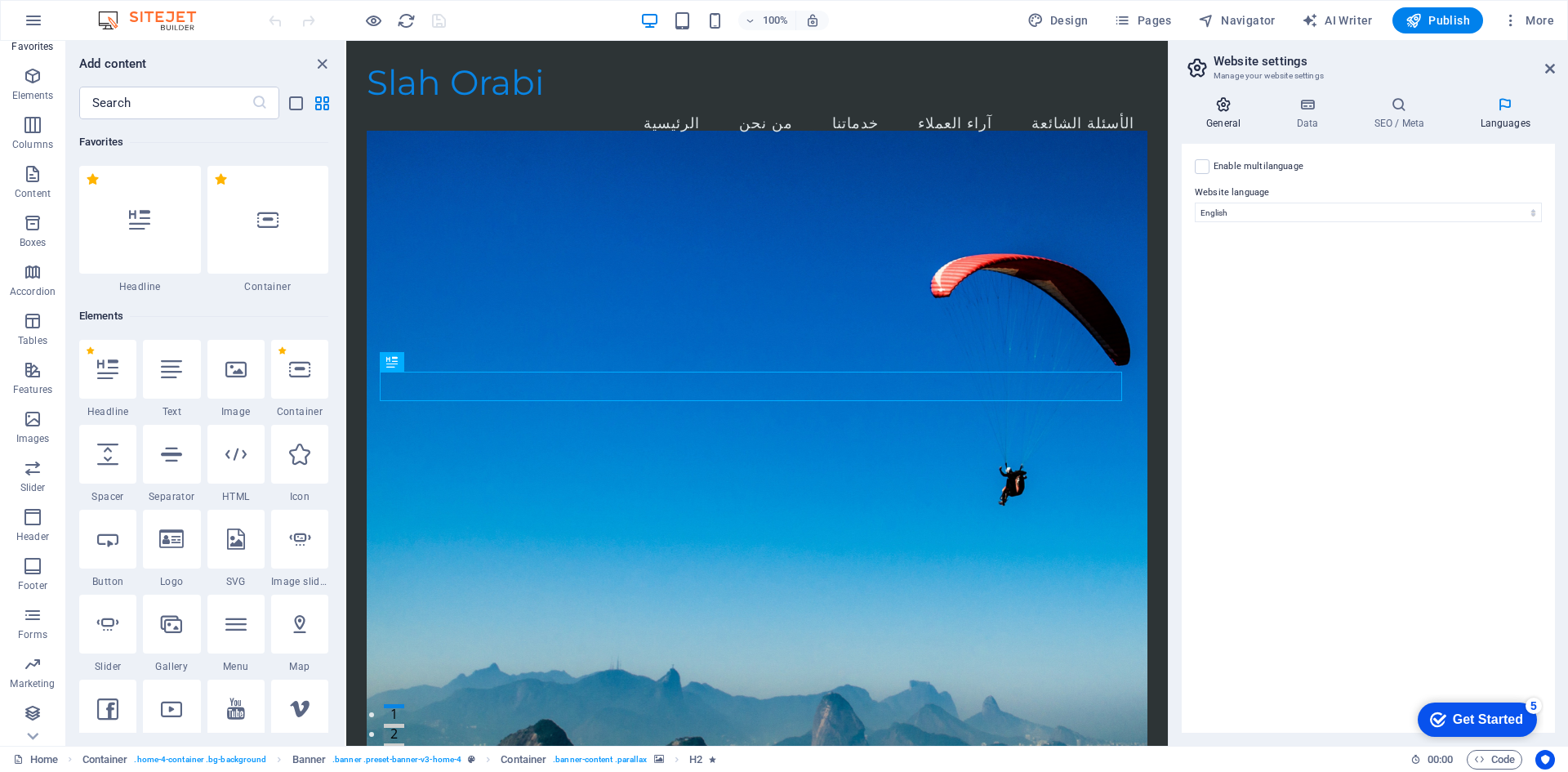
click at [1234, 105] on icon at bounding box center [1224, 105] width 83 height 16
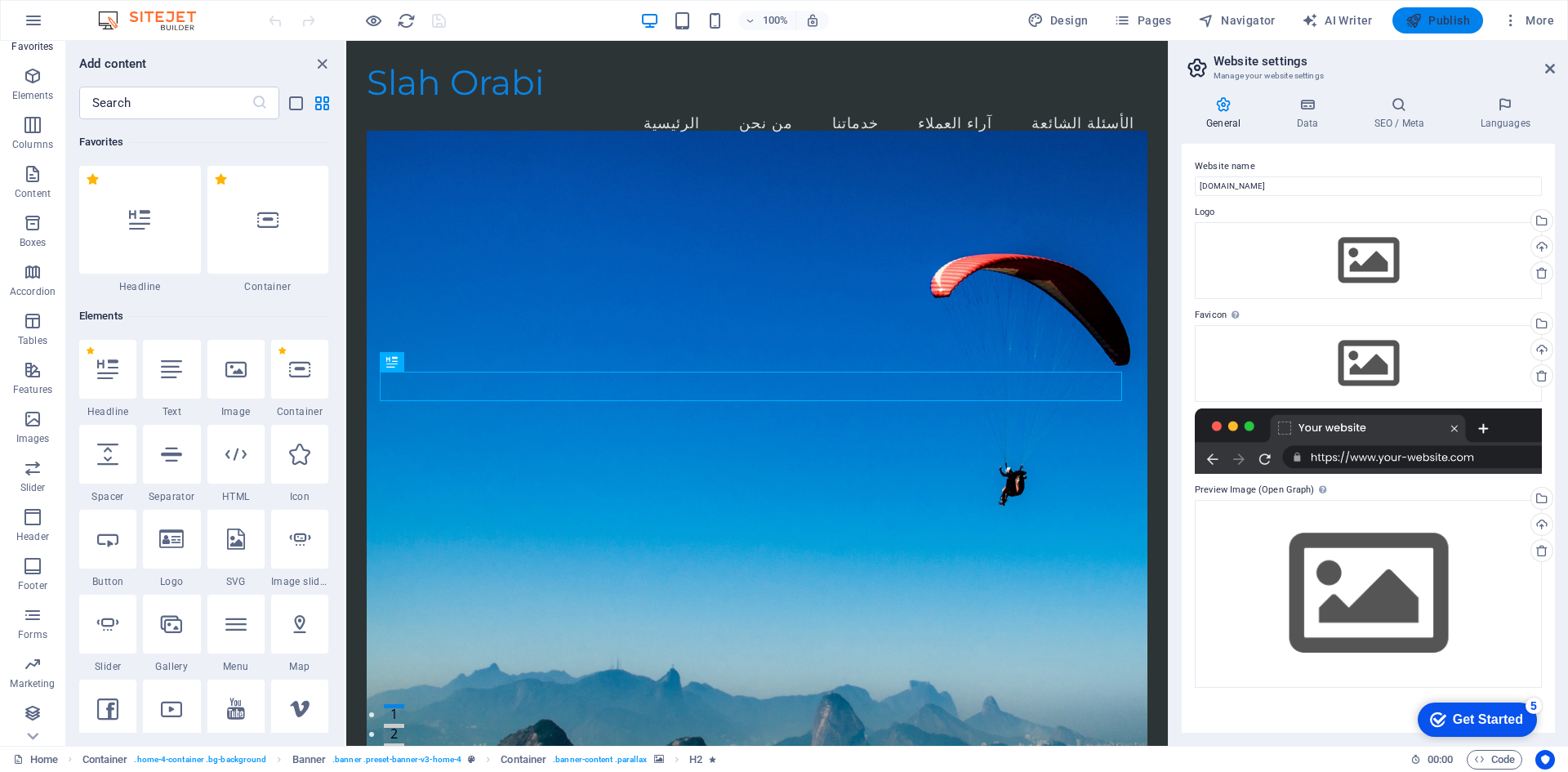
click at [1426, 28] on span "Publish" at bounding box center [1438, 20] width 65 height 16
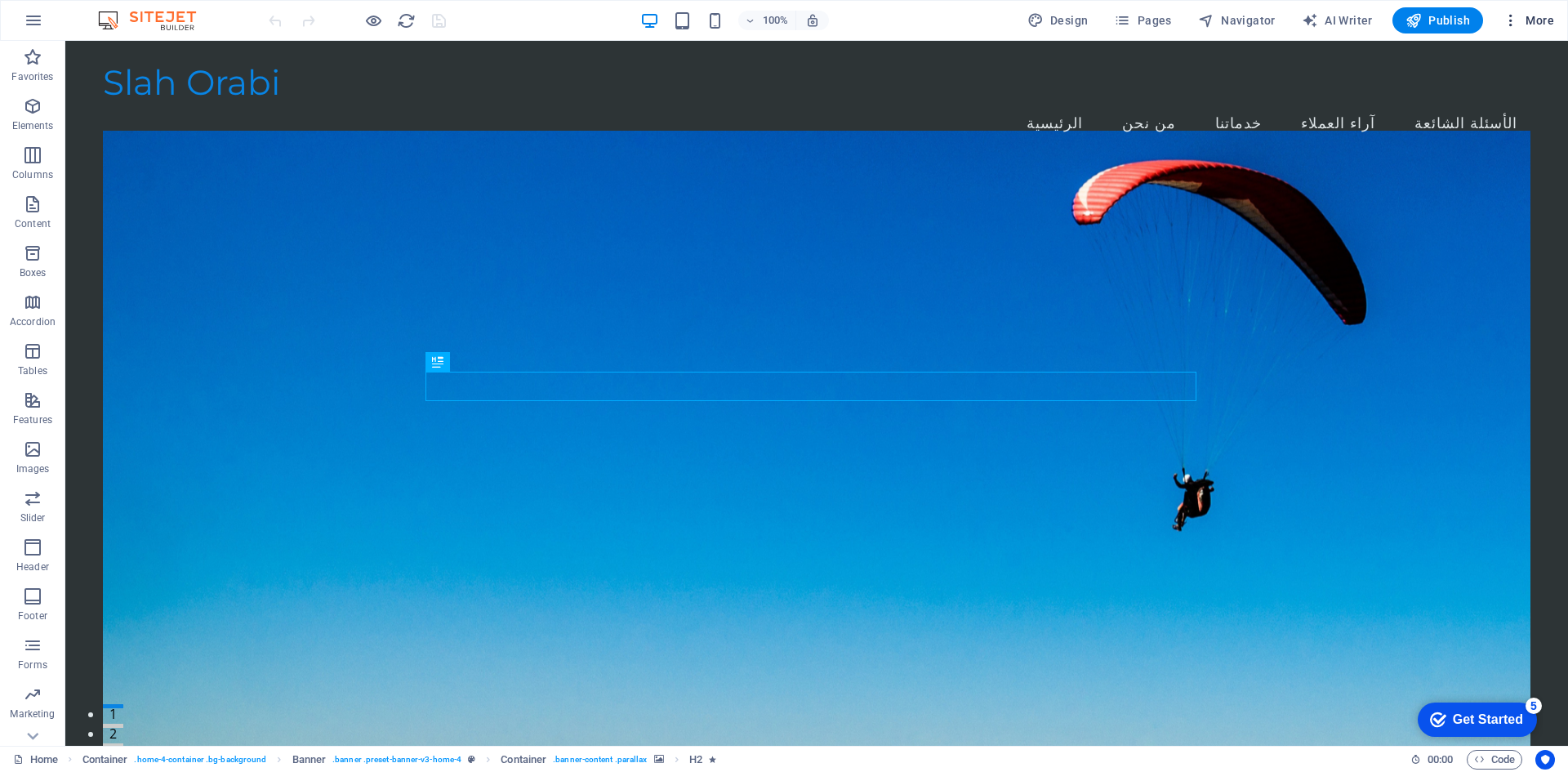
click at [1511, 19] on icon "button" at bounding box center [1511, 20] width 16 height 16
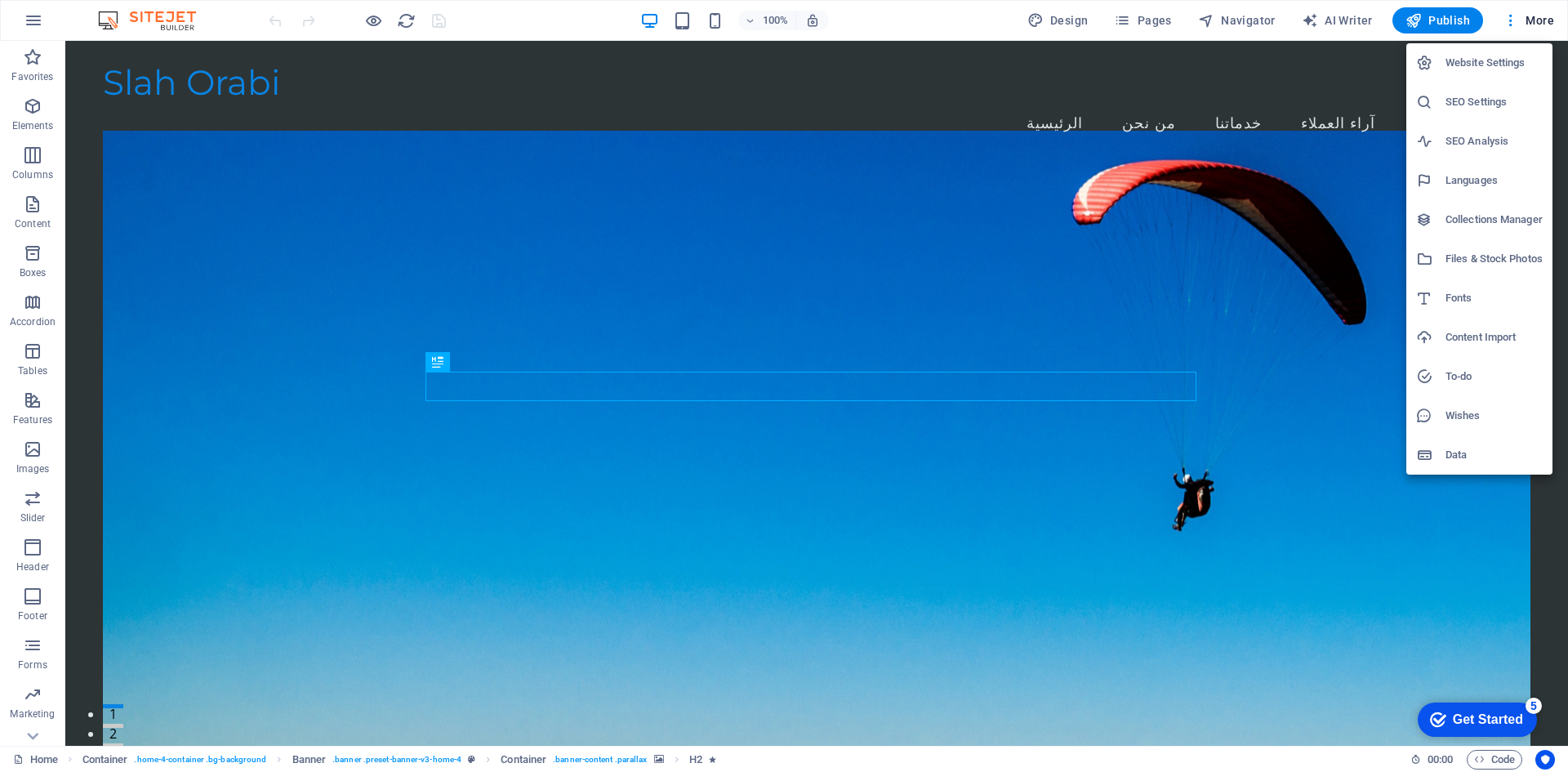
click at [1545, 16] on div at bounding box center [784, 386] width 1568 height 772
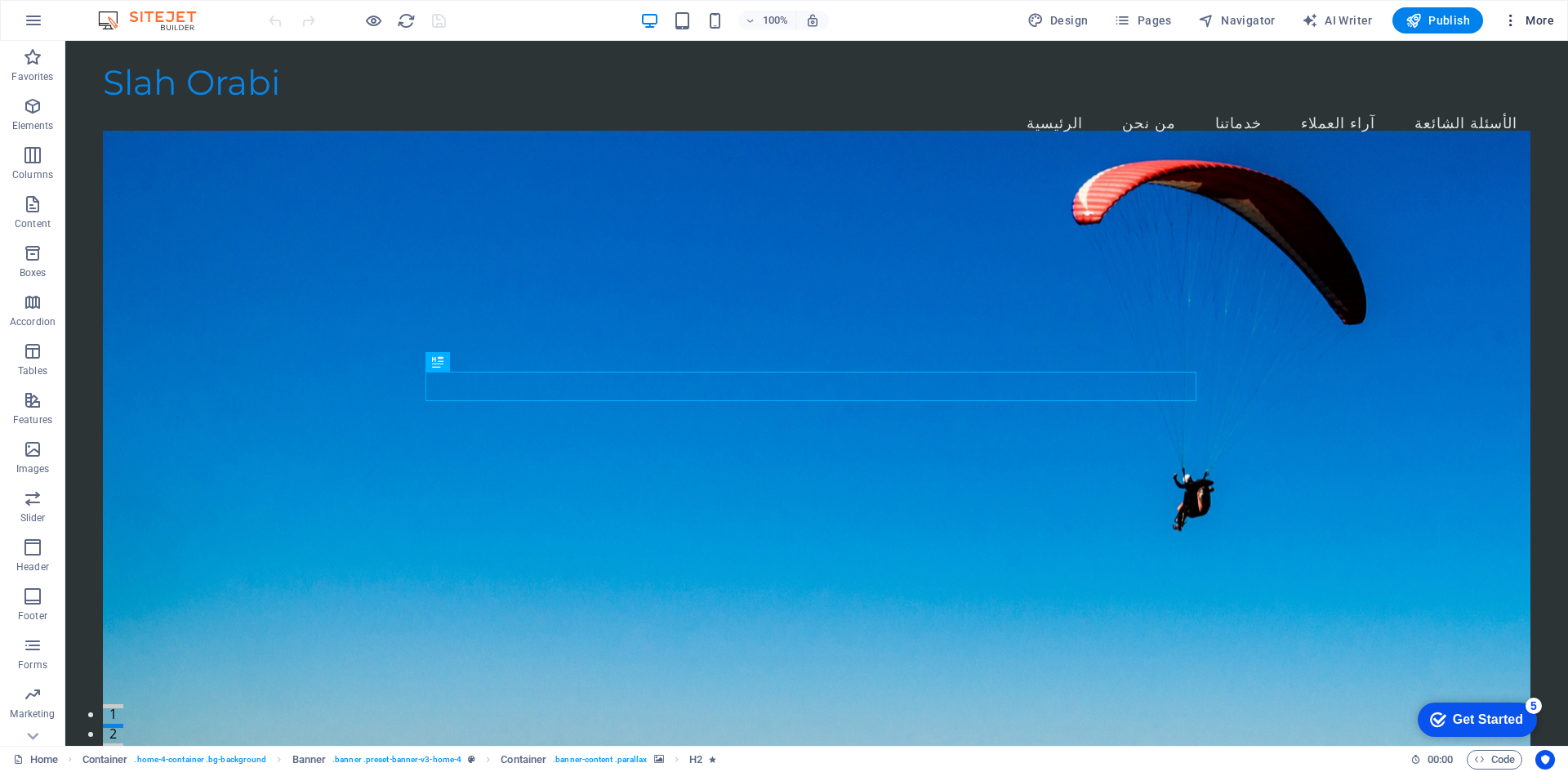
click at [1541, 23] on span "More" at bounding box center [1528, 20] width 52 height 16
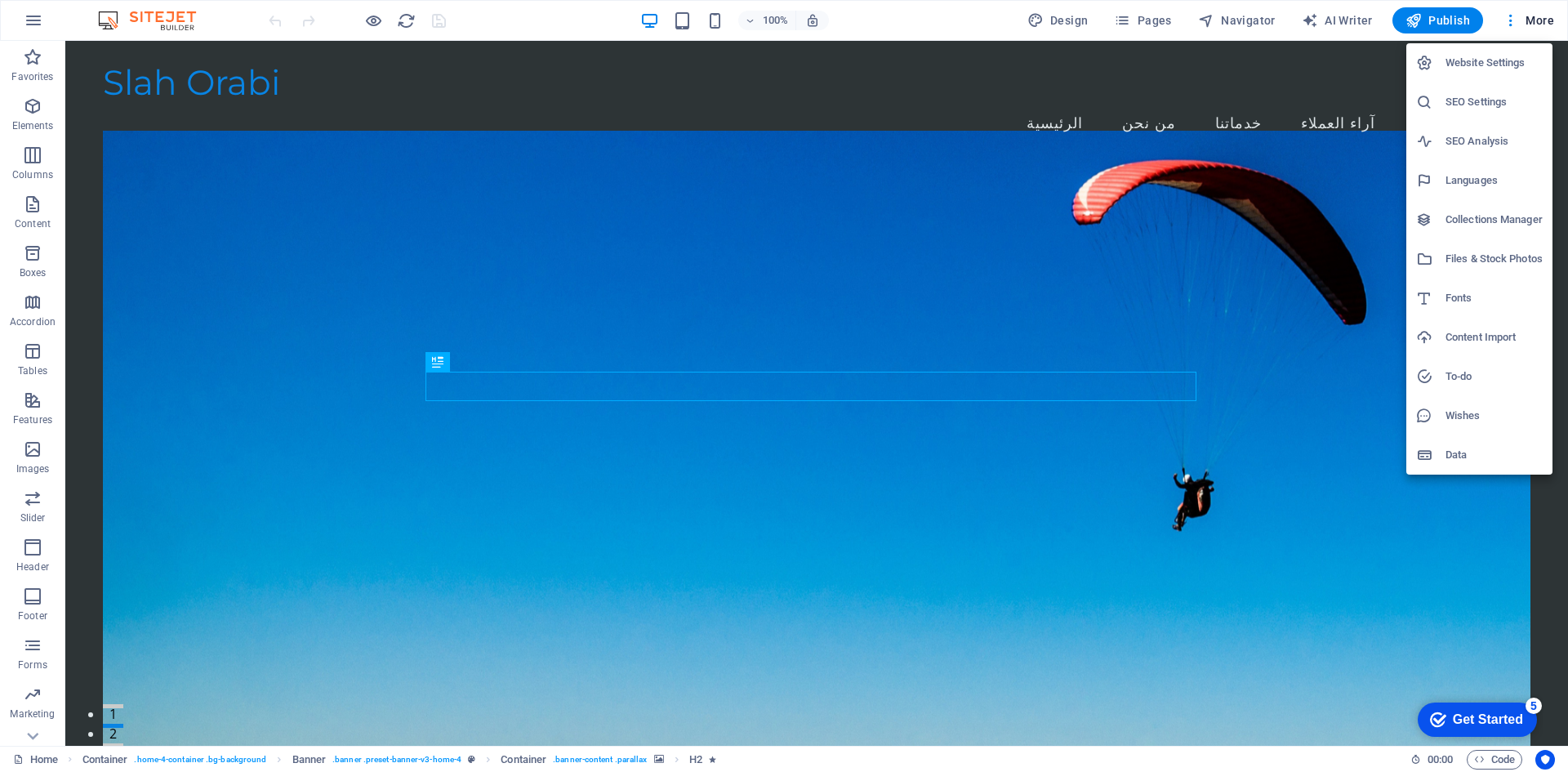
click at [1542, 16] on div at bounding box center [784, 386] width 1568 height 772
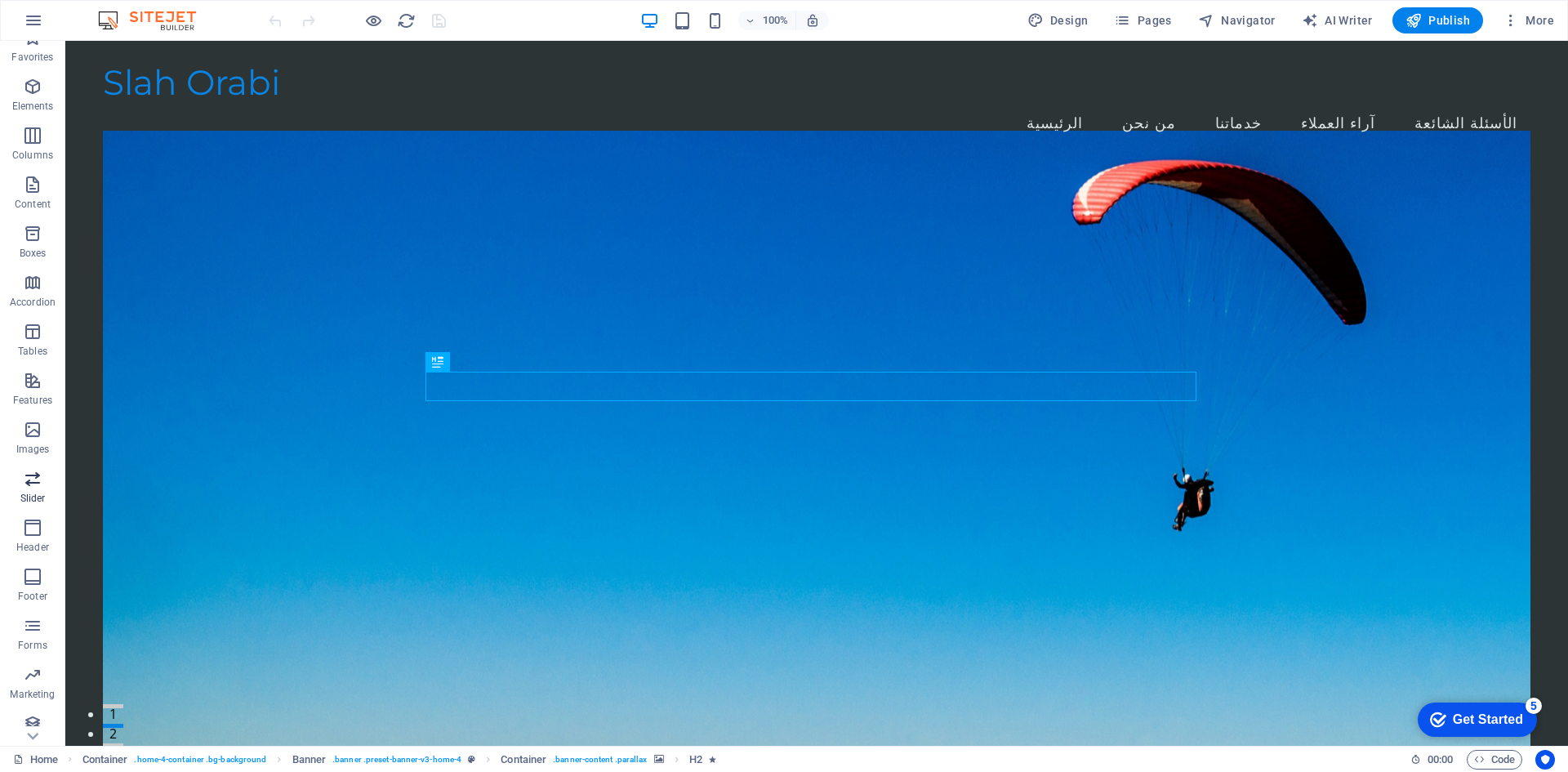
scroll to position [30, 0]
click at [26, 664] on icon "button" at bounding box center [33, 664] width 20 height 20
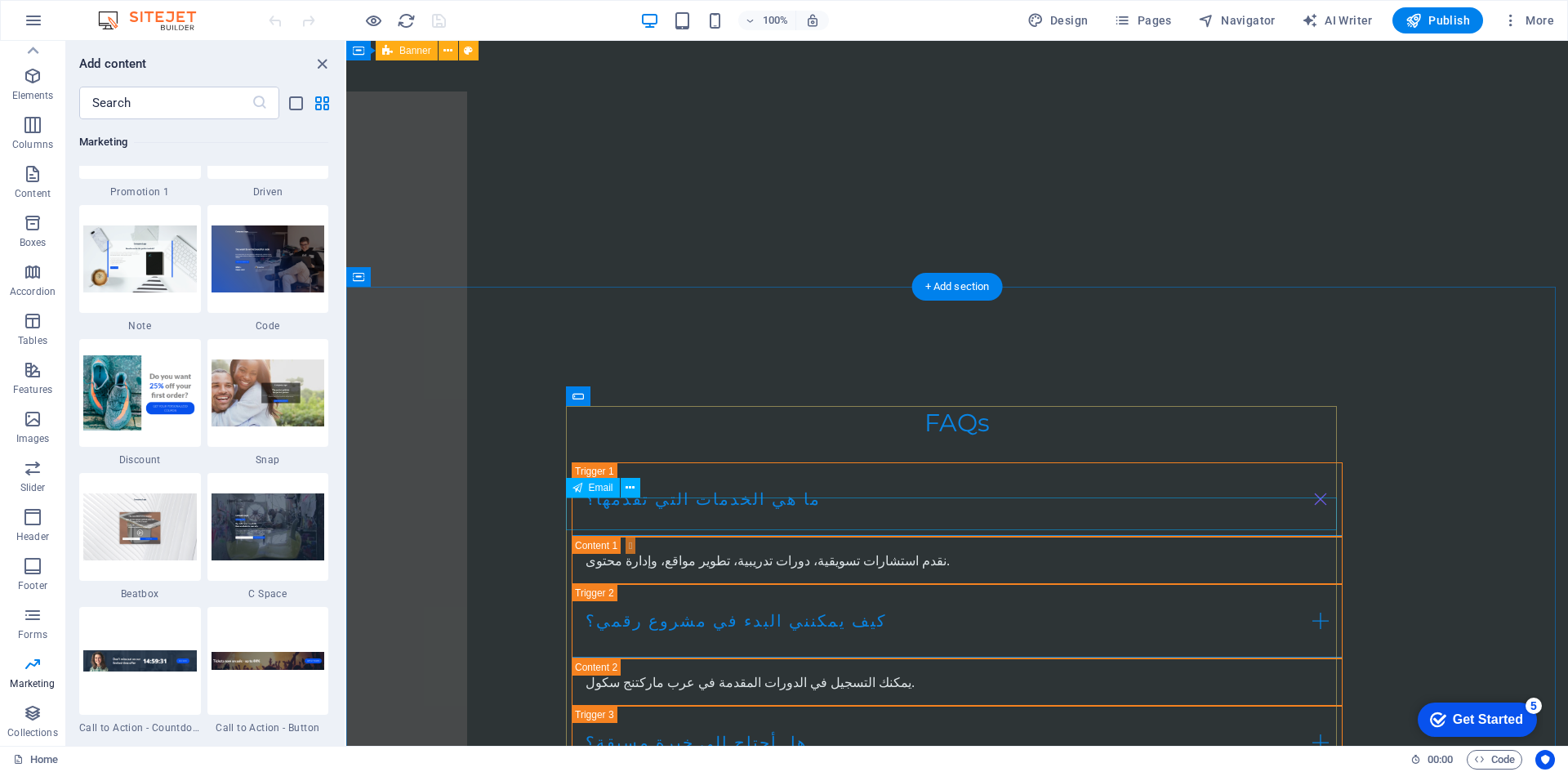
scroll to position [3351, 0]
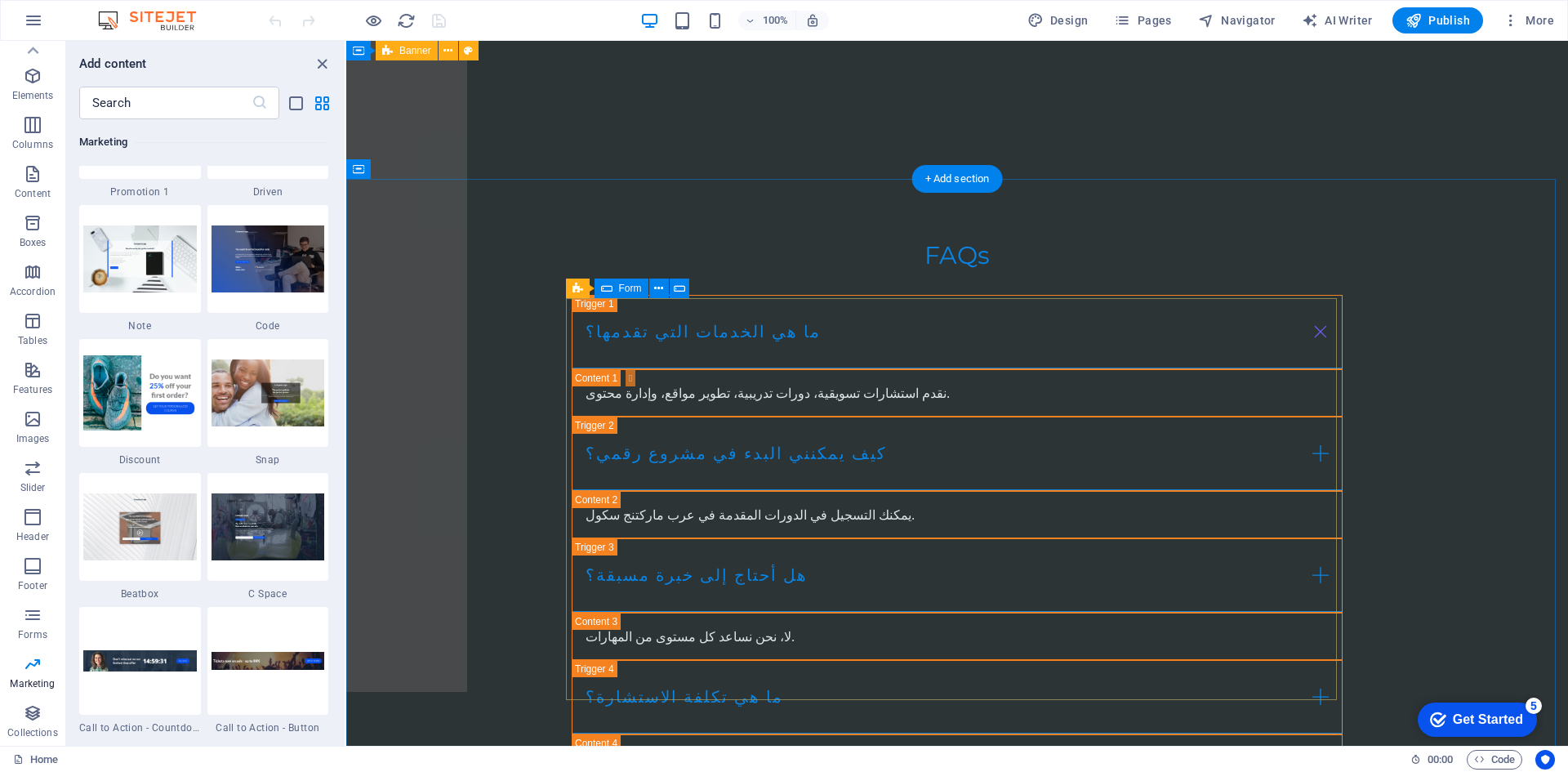
click at [642, 285] on div "Input" at bounding box center [650, 289] width 52 height 20
click at [601, 288] on icon at bounding box center [607, 289] width 11 height 20
click at [678, 285] on icon at bounding box center [679, 289] width 11 height 17
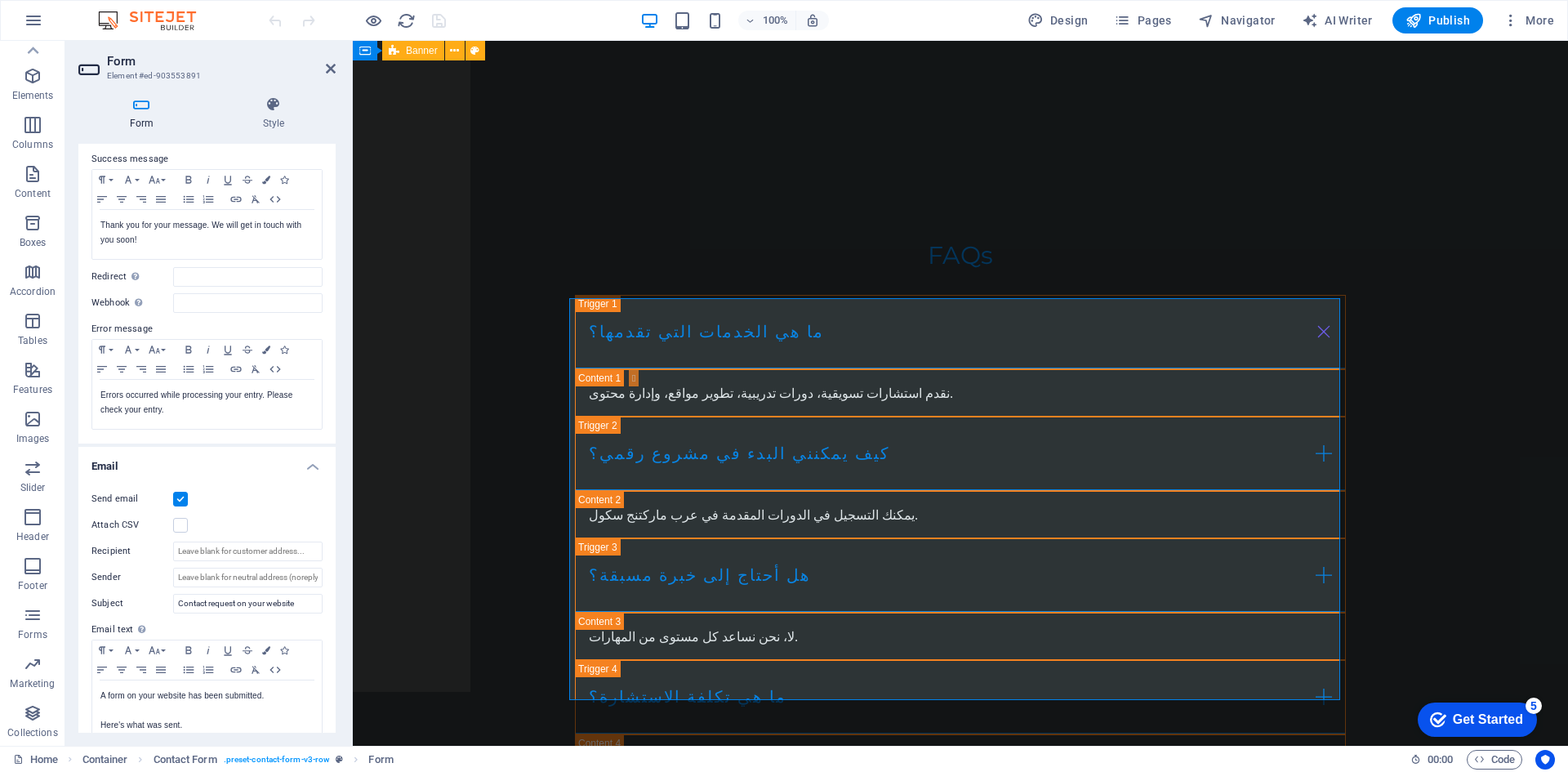
scroll to position [0, 0]
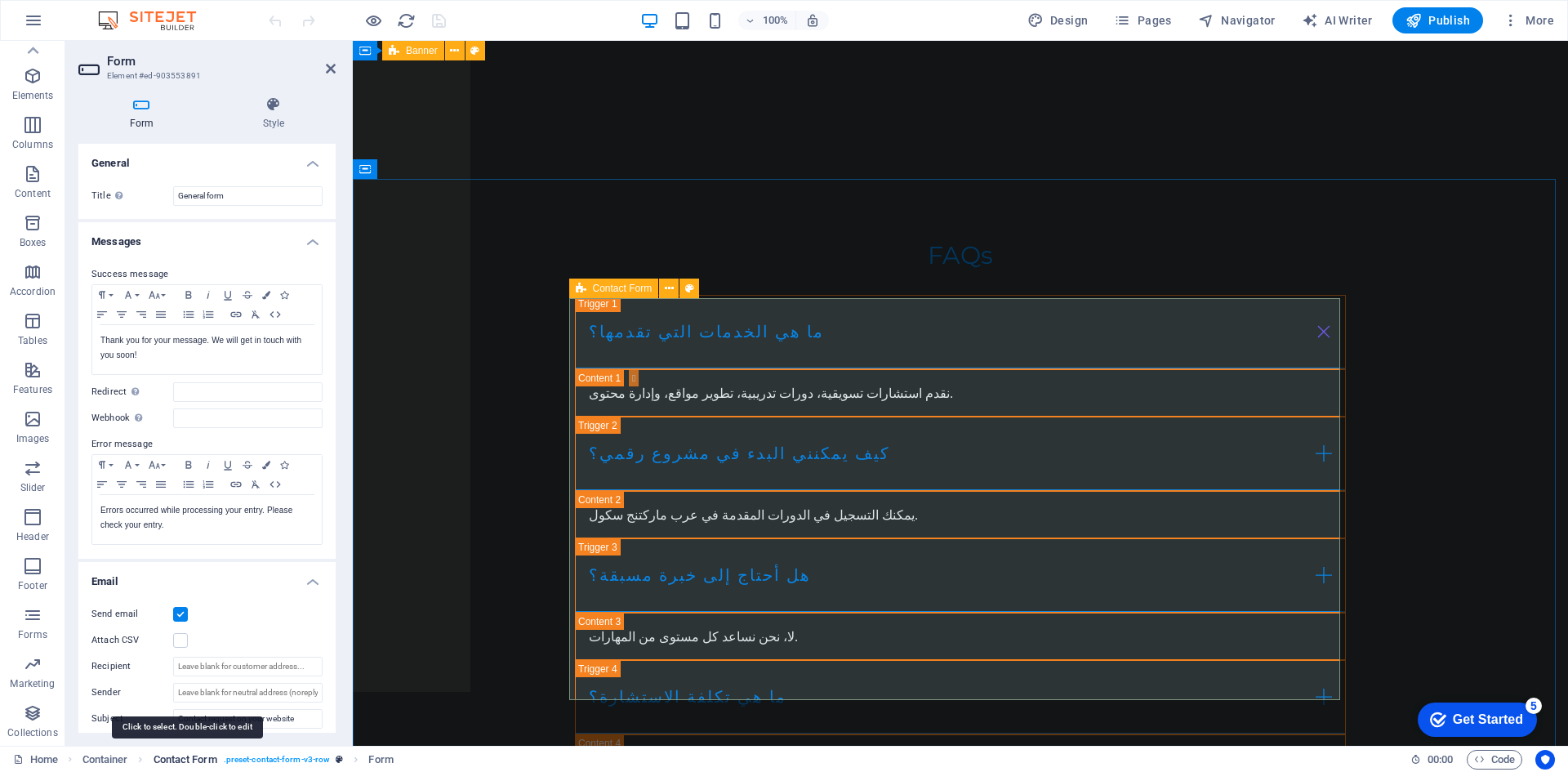
click at [198, 765] on span "Contact Form" at bounding box center [186, 760] width 64 height 20
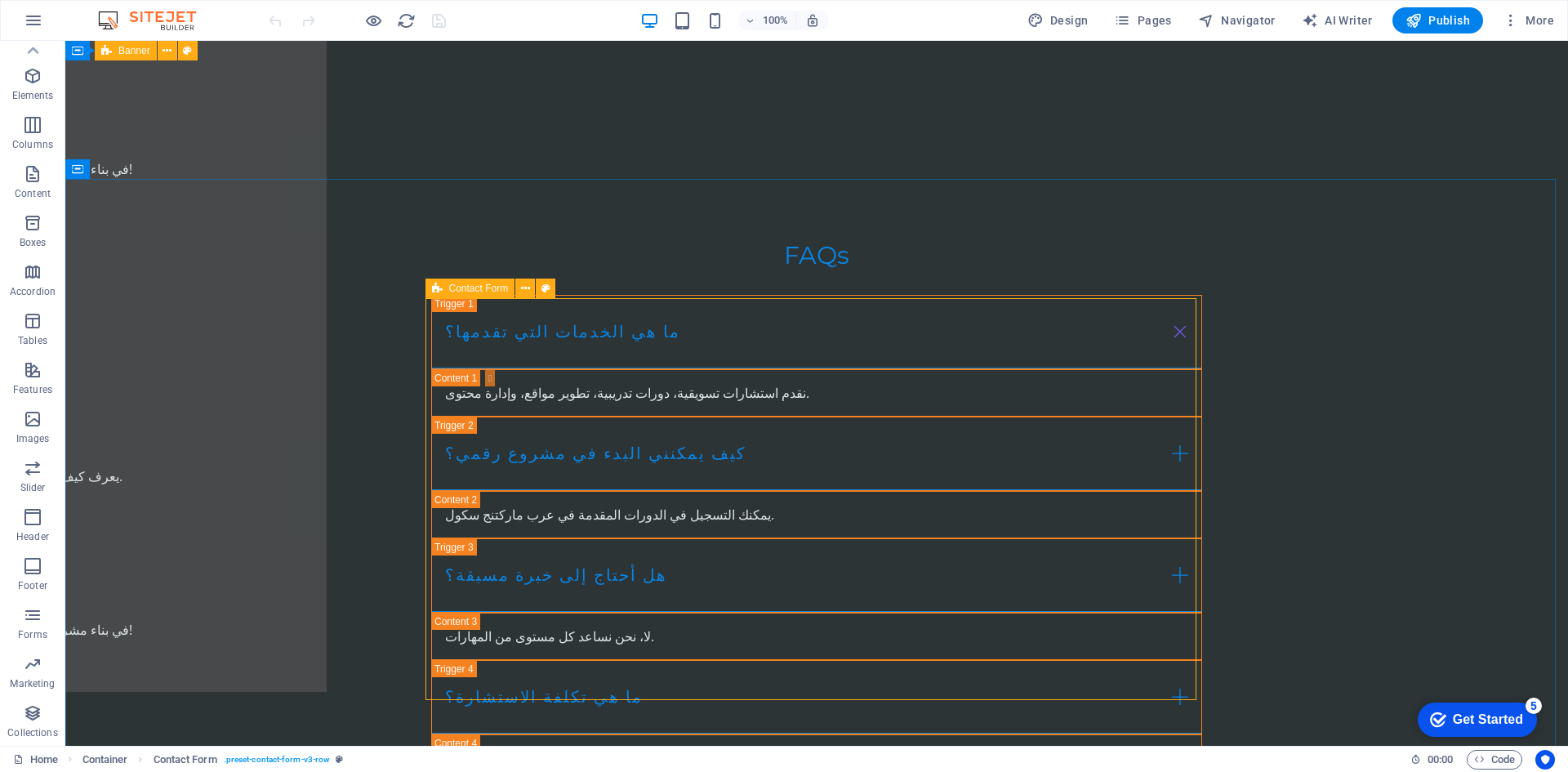
click at [438, 291] on icon at bounding box center [437, 289] width 11 height 20
